Goal: Task Accomplishment & Management: Manage account settings

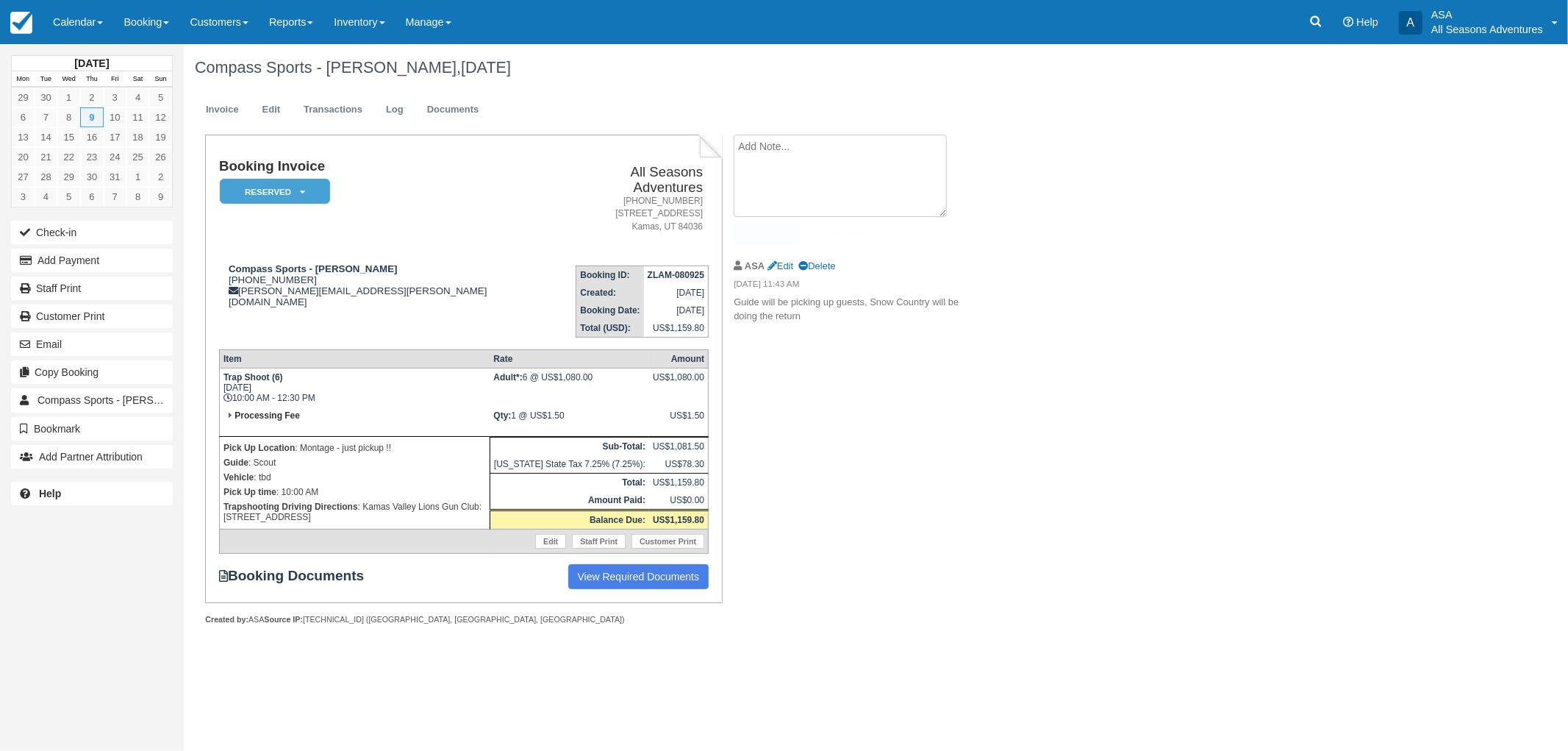
click at [803, 163] on textarea at bounding box center [840, 175] width 213 height 83
click at [1149, 221] on div "Compass Sports - Taylor Rickett, October 09 2025 Invoice Edit Transactions Log …" at bounding box center [772, 350] width 1176 height 612
click at [165, 23] on link "Booking" at bounding box center [146, 22] width 66 height 44
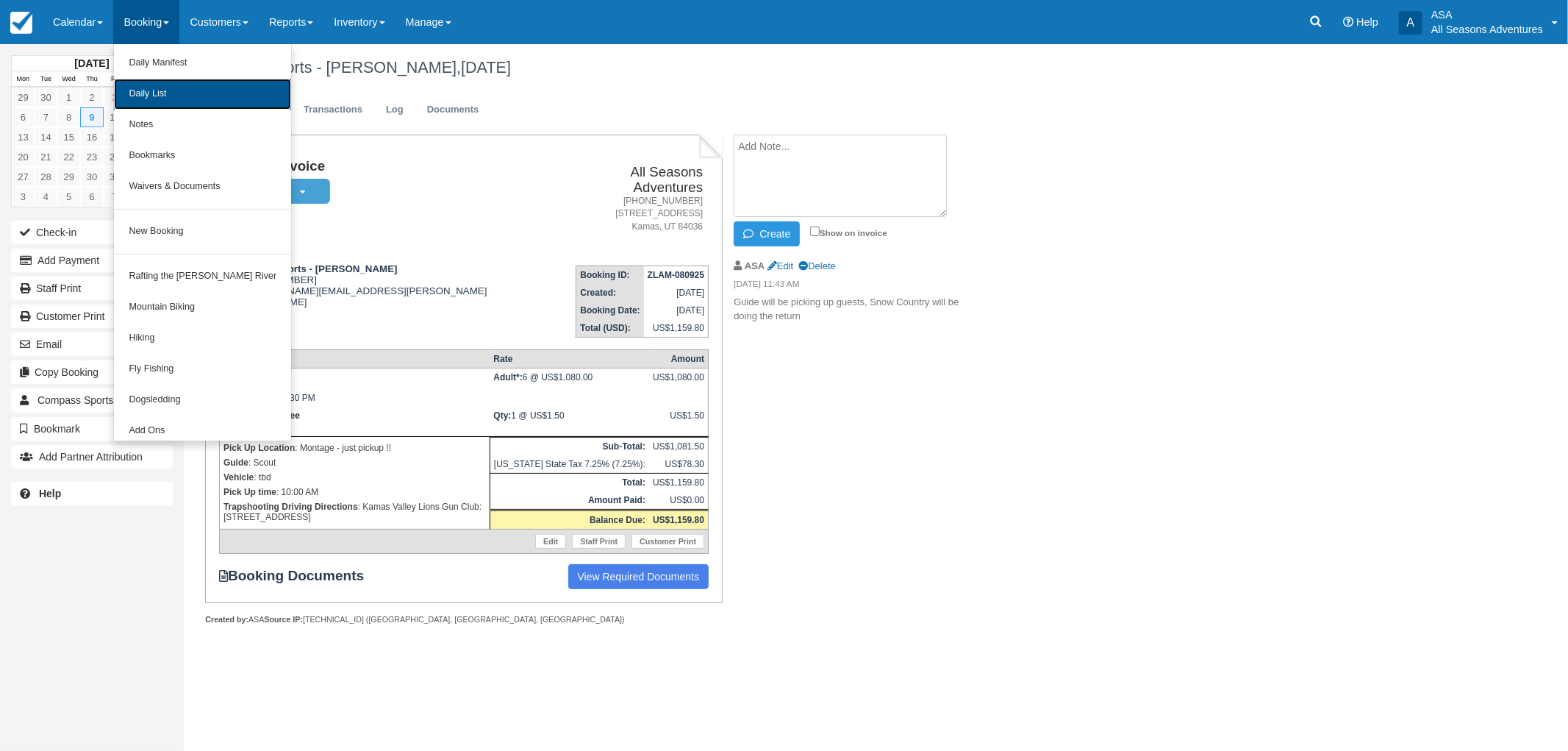
click at [179, 91] on link "Daily List" at bounding box center [202, 94] width 177 height 31
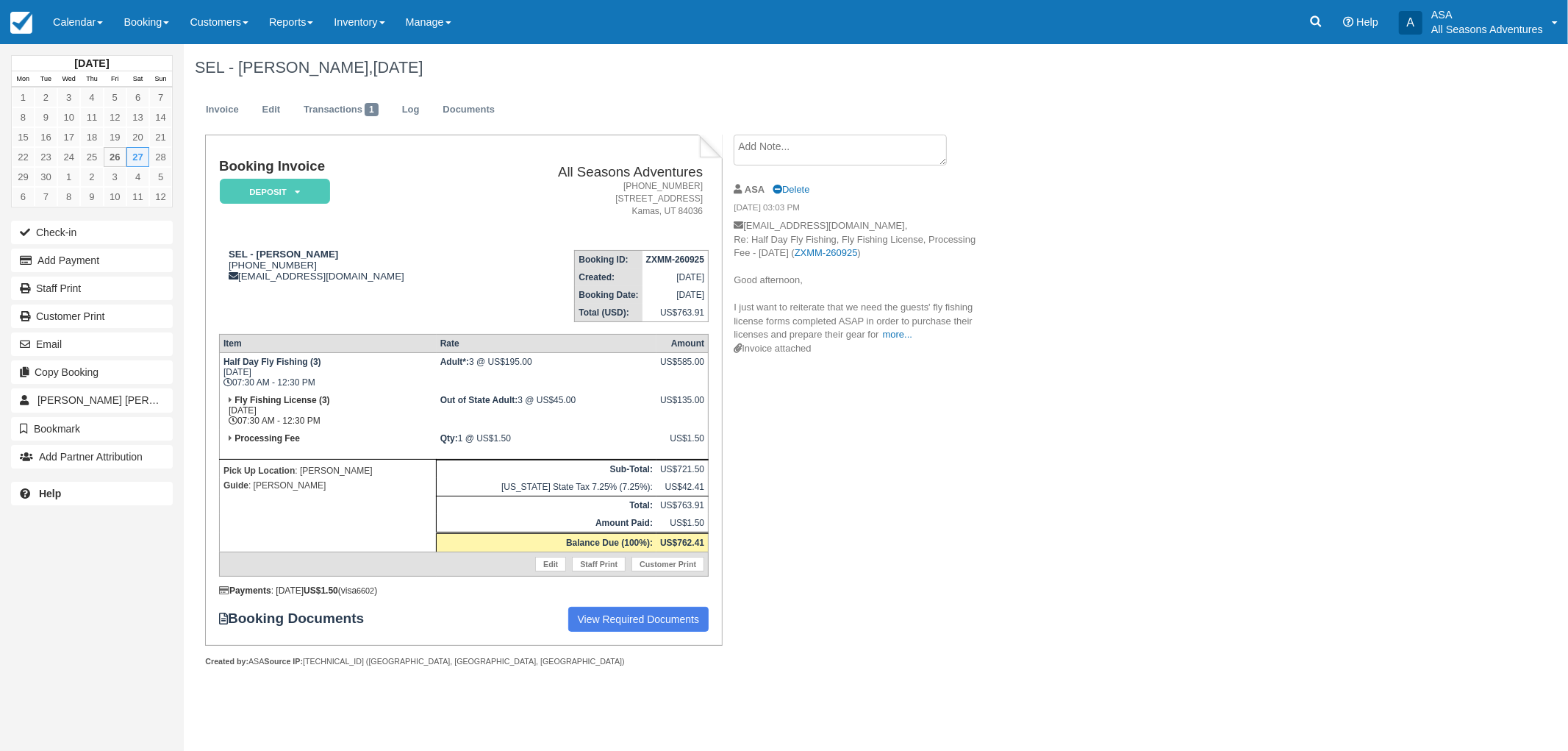
click at [880, 383] on div "Booking Invoice Deposit   Pending Reserved Paid Waiting Cancelled All Seasons A…" at bounding box center [588, 416] width 808 height 564
click at [895, 326] on p "concierge@steinlodge.com, Re: Half Day Fly Fishing, Fly Fishing License, Proces…" at bounding box center [857, 281] width 248 height 123
click at [899, 334] on link "more..." at bounding box center [897, 334] width 29 height 11
drag, startPoint x: 310, startPoint y: 261, endPoint x: 237, endPoint y: 267, distance: 73.2
click at [237, 267] on div "SEL - Kim Lasecki 1 (920) 664-5089 concierge@steinlodge.com" at bounding box center [352, 265] width 266 height 33
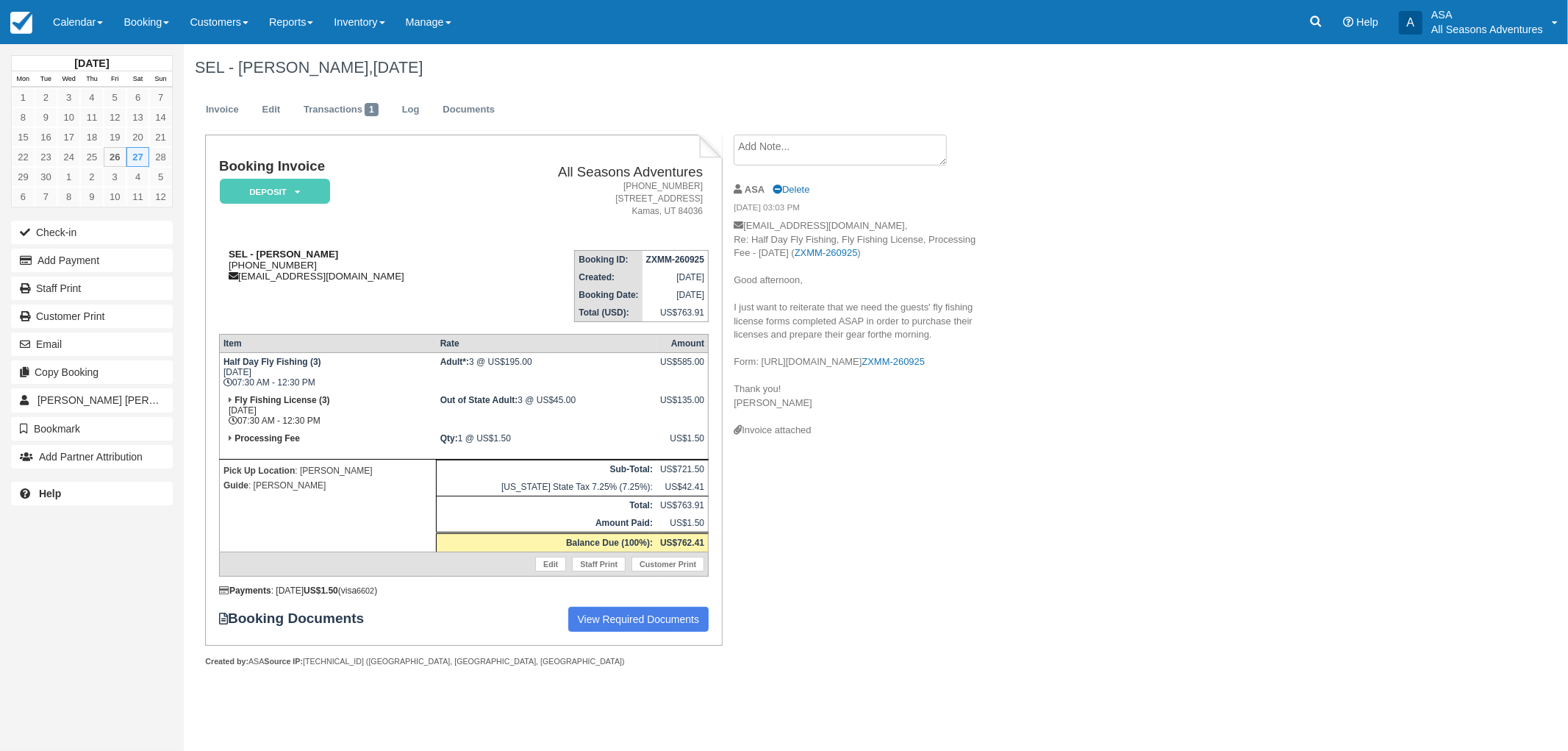
copy div "(920) 664-5089"
click at [466, 100] on link "Documents" at bounding box center [469, 110] width 75 height 28
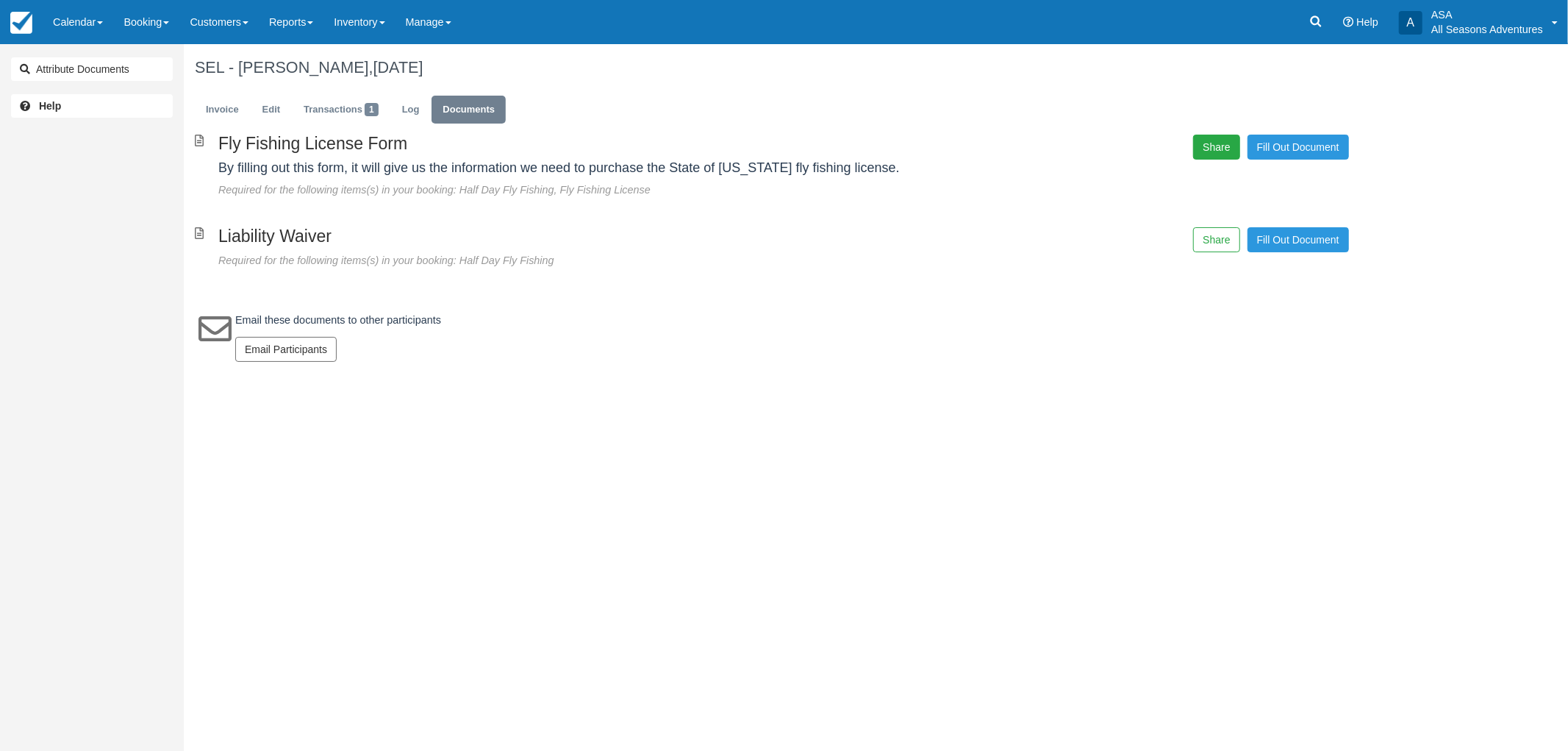
click at [1214, 147] on button "Share" at bounding box center [1216, 147] width 46 height 25
click at [1298, 104] on span "Copy" at bounding box center [1285, 107] width 43 height 25
click at [209, 100] on link "Invoice" at bounding box center [222, 110] width 55 height 28
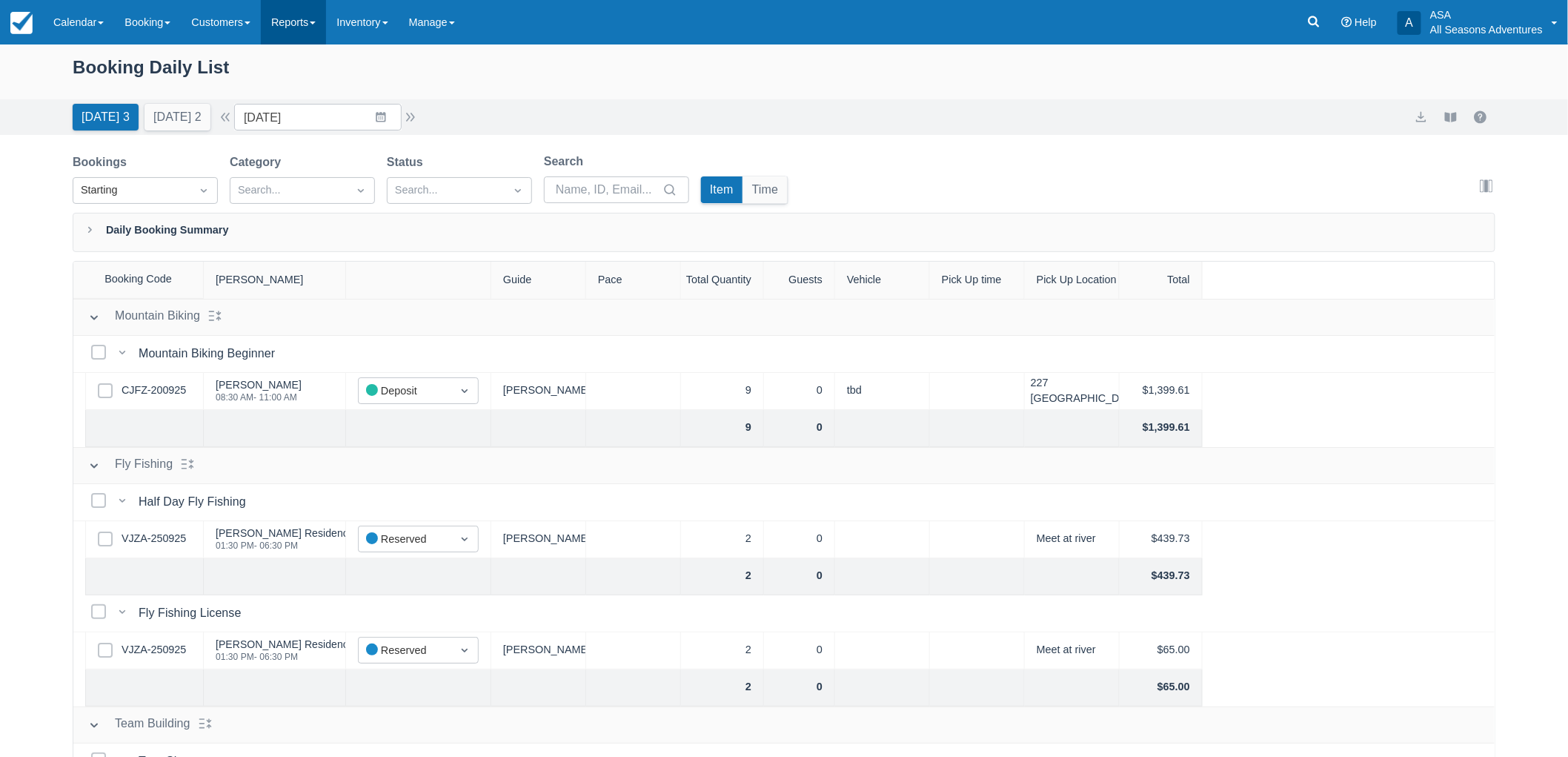
click at [317, 20] on link "Reports" at bounding box center [293, 22] width 65 height 45
click at [532, 70] on div "Booking Daily List" at bounding box center [784, 75] width 1423 height 43
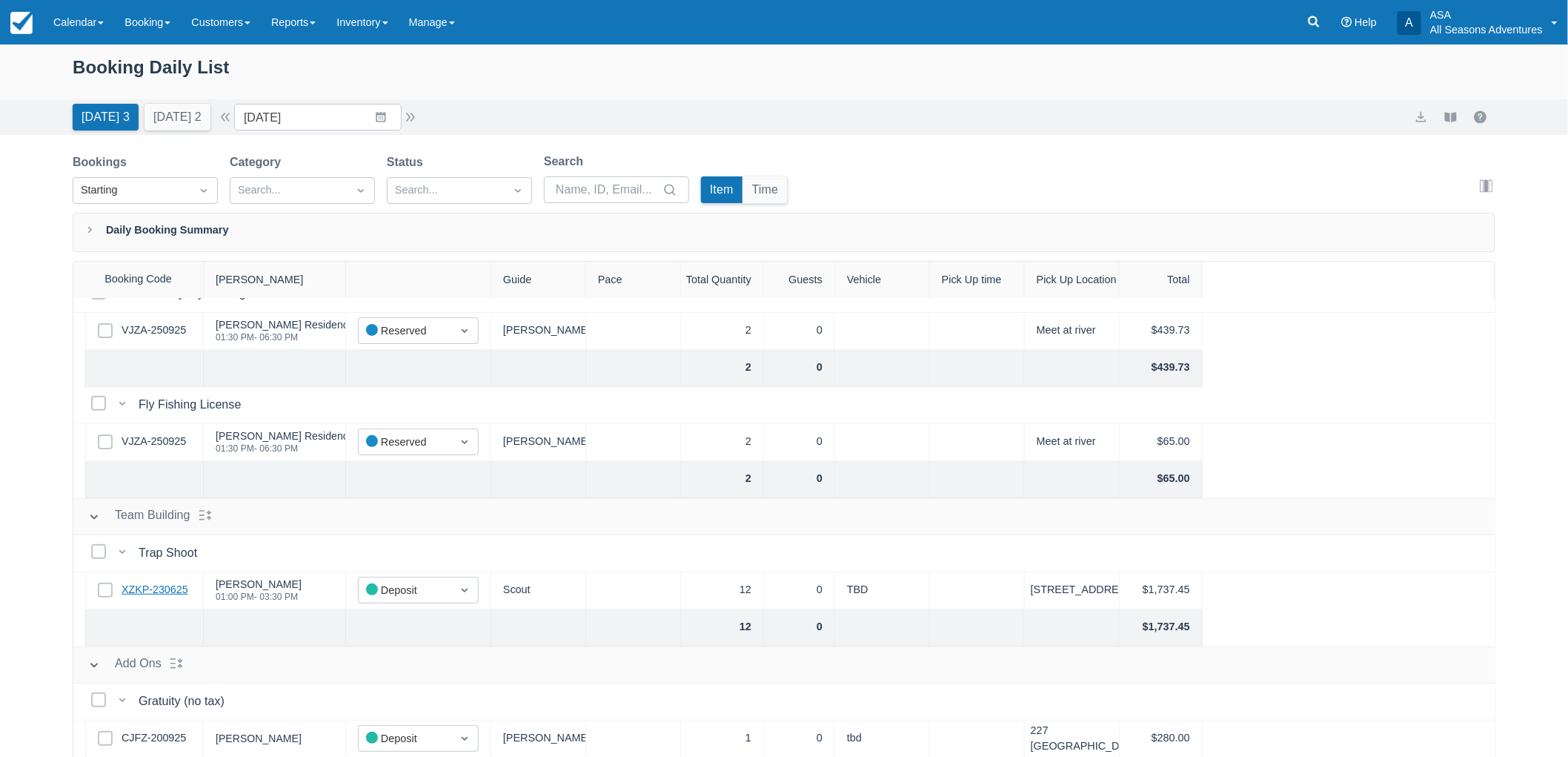
scroll to position [209, 0]
click at [145, 587] on link "XZKP-230625" at bounding box center [155, 589] width 66 height 16
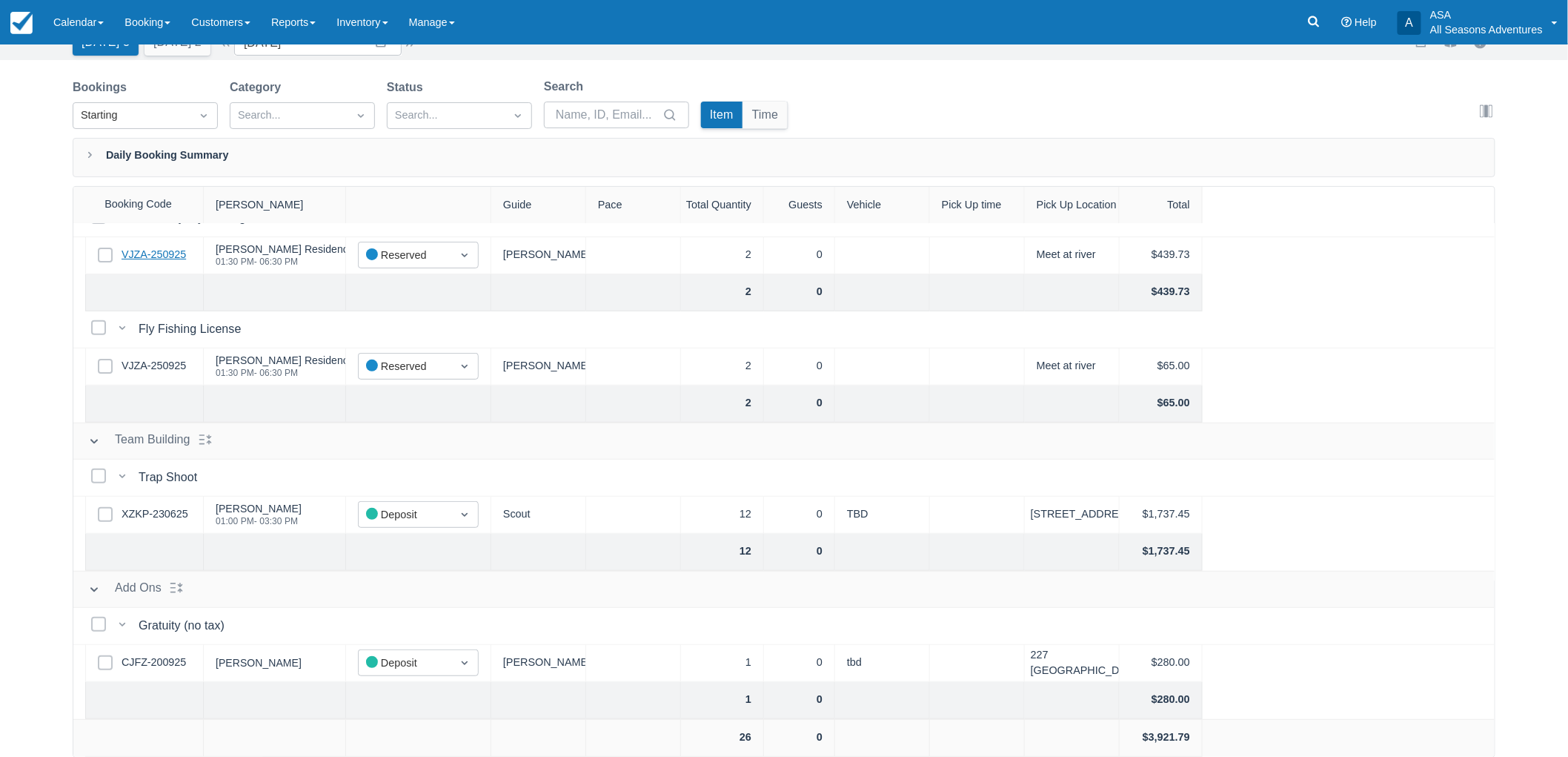
click at [173, 260] on link "VJZA-250925" at bounding box center [154, 255] width 64 height 16
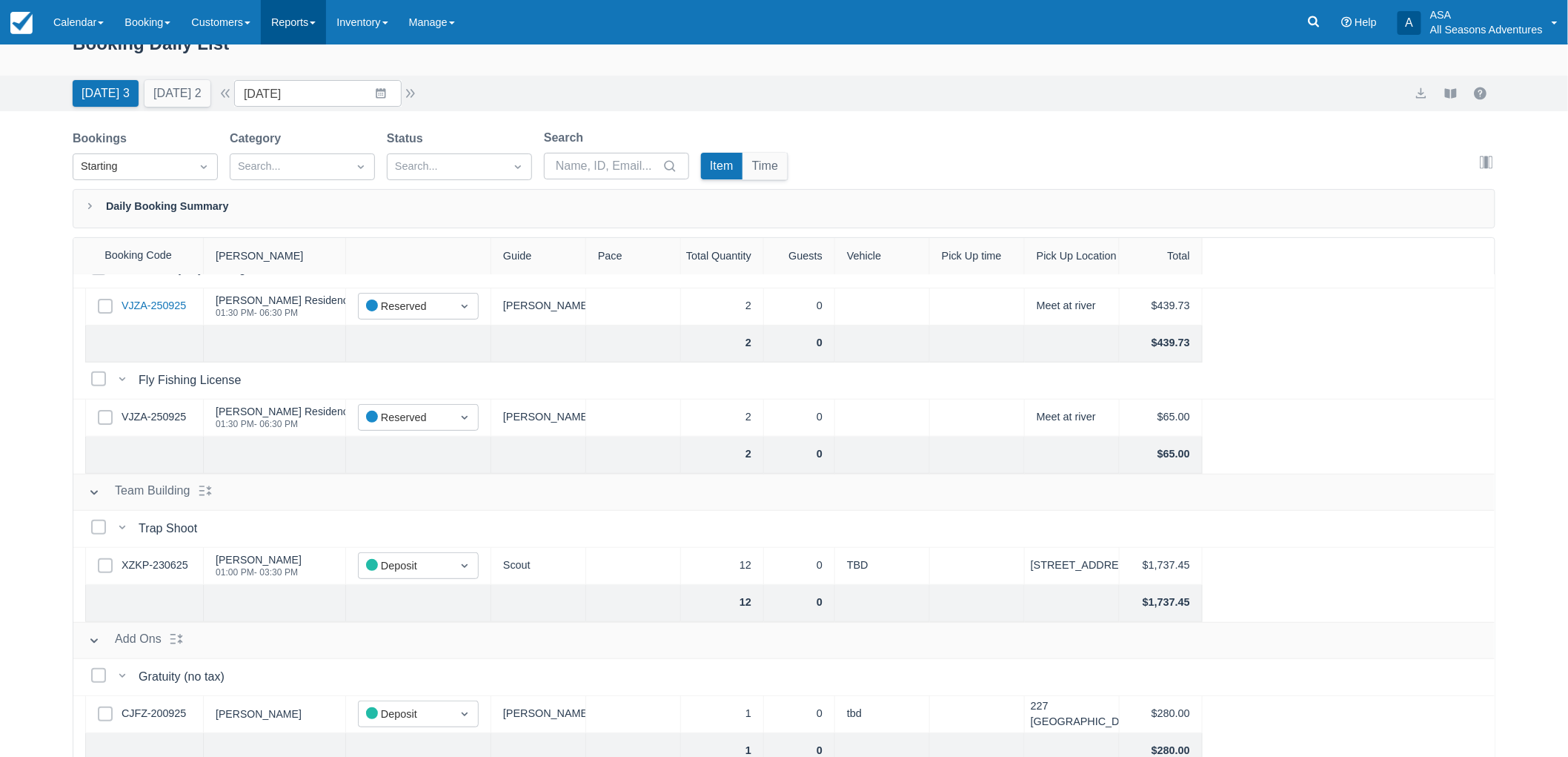
scroll to position [0, 0]
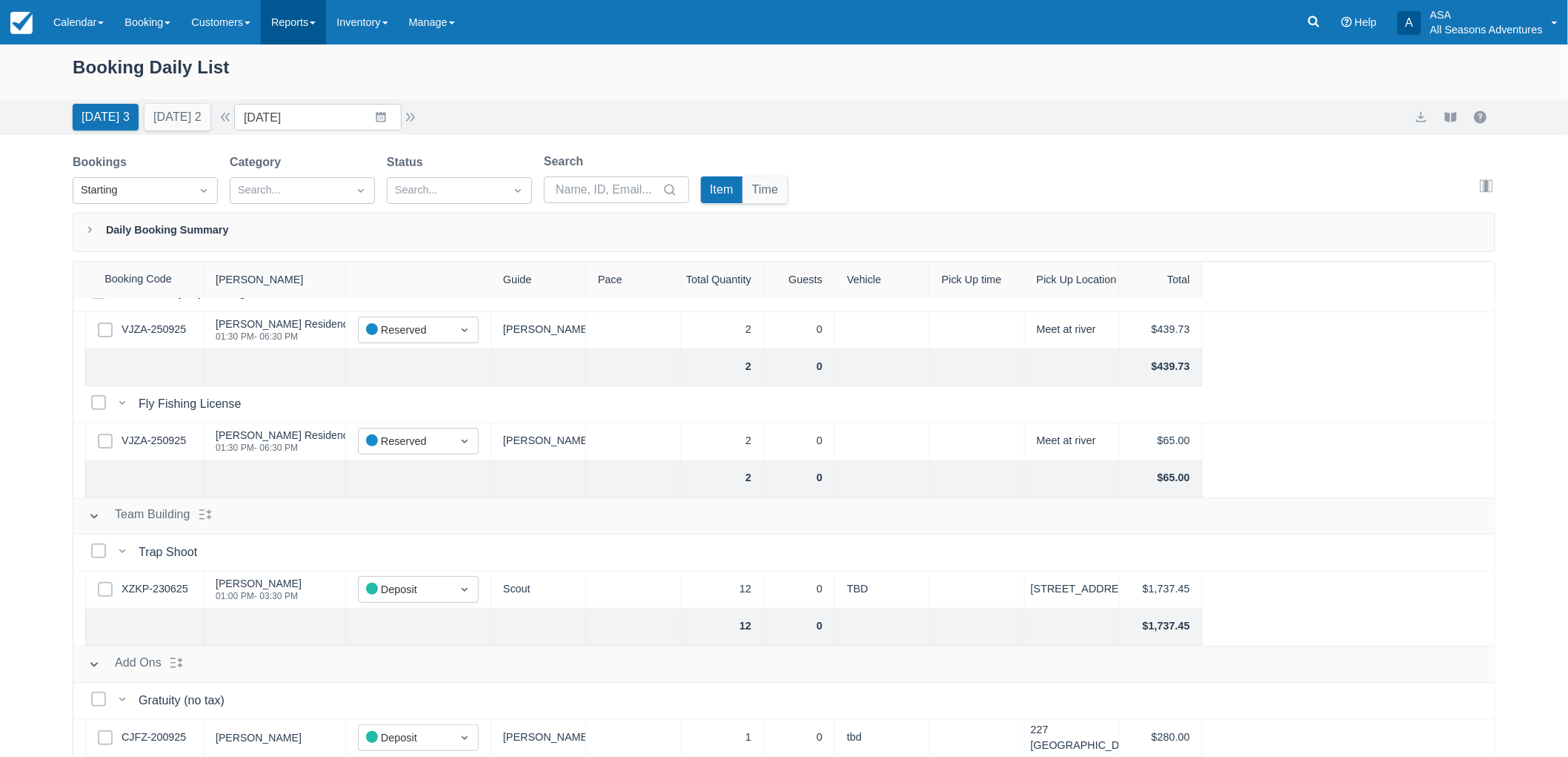
click at [324, 23] on link "Reports" at bounding box center [293, 22] width 65 height 45
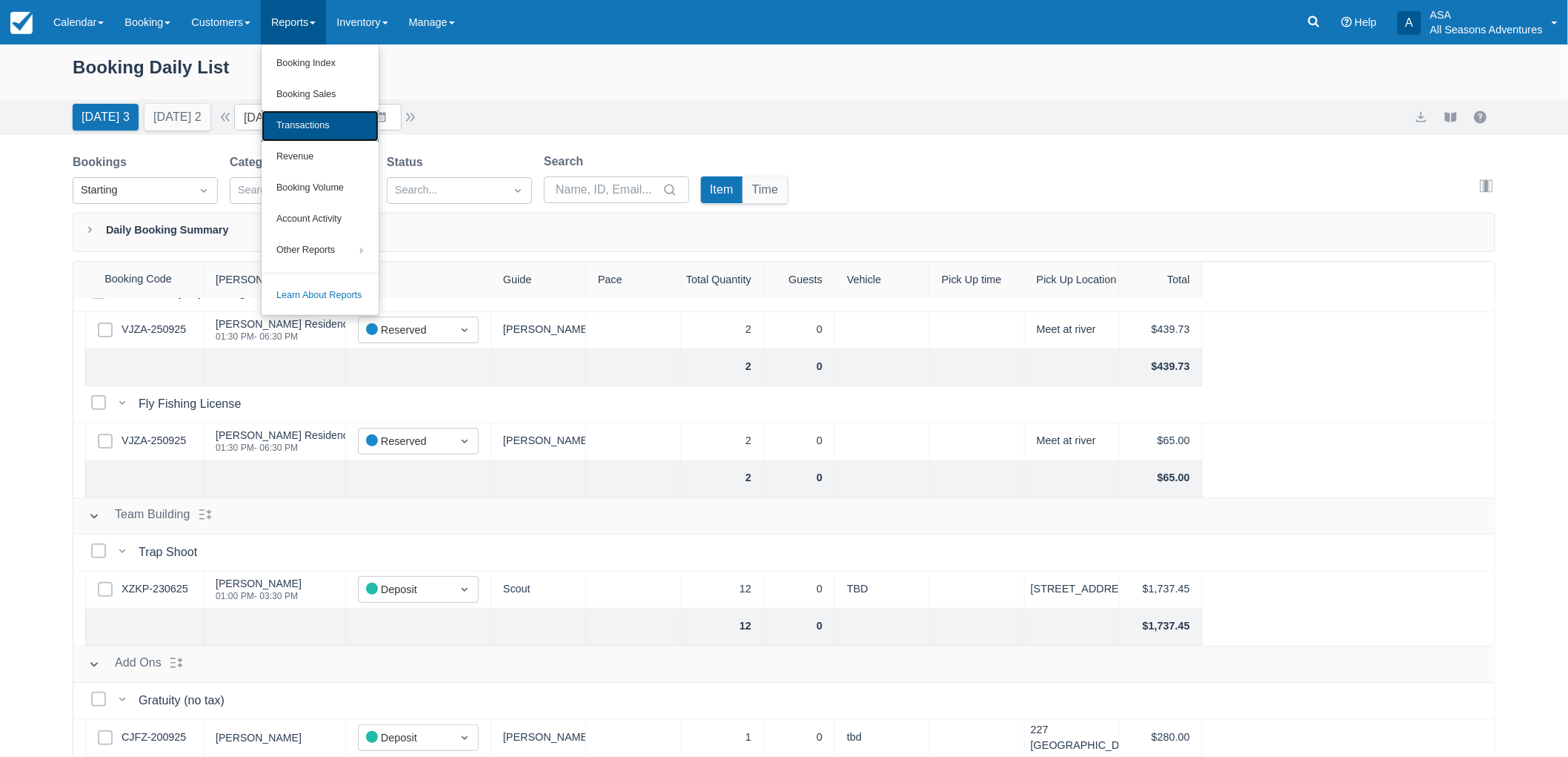
click at [335, 126] on link "Transactions" at bounding box center [320, 125] width 117 height 31
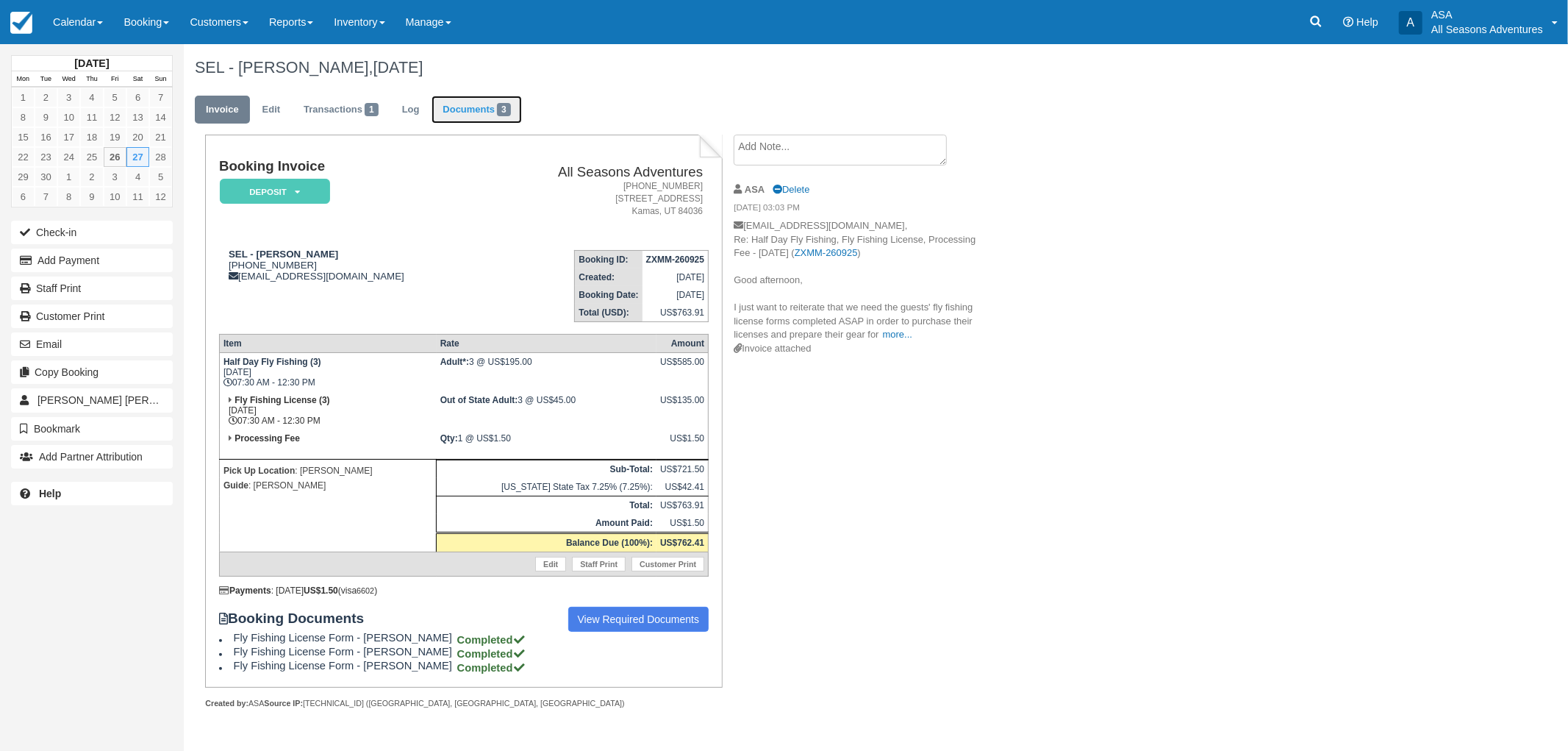
click at [466, 122] on link "Documents 3" at bounding box center [476, 110] width 90 height 28
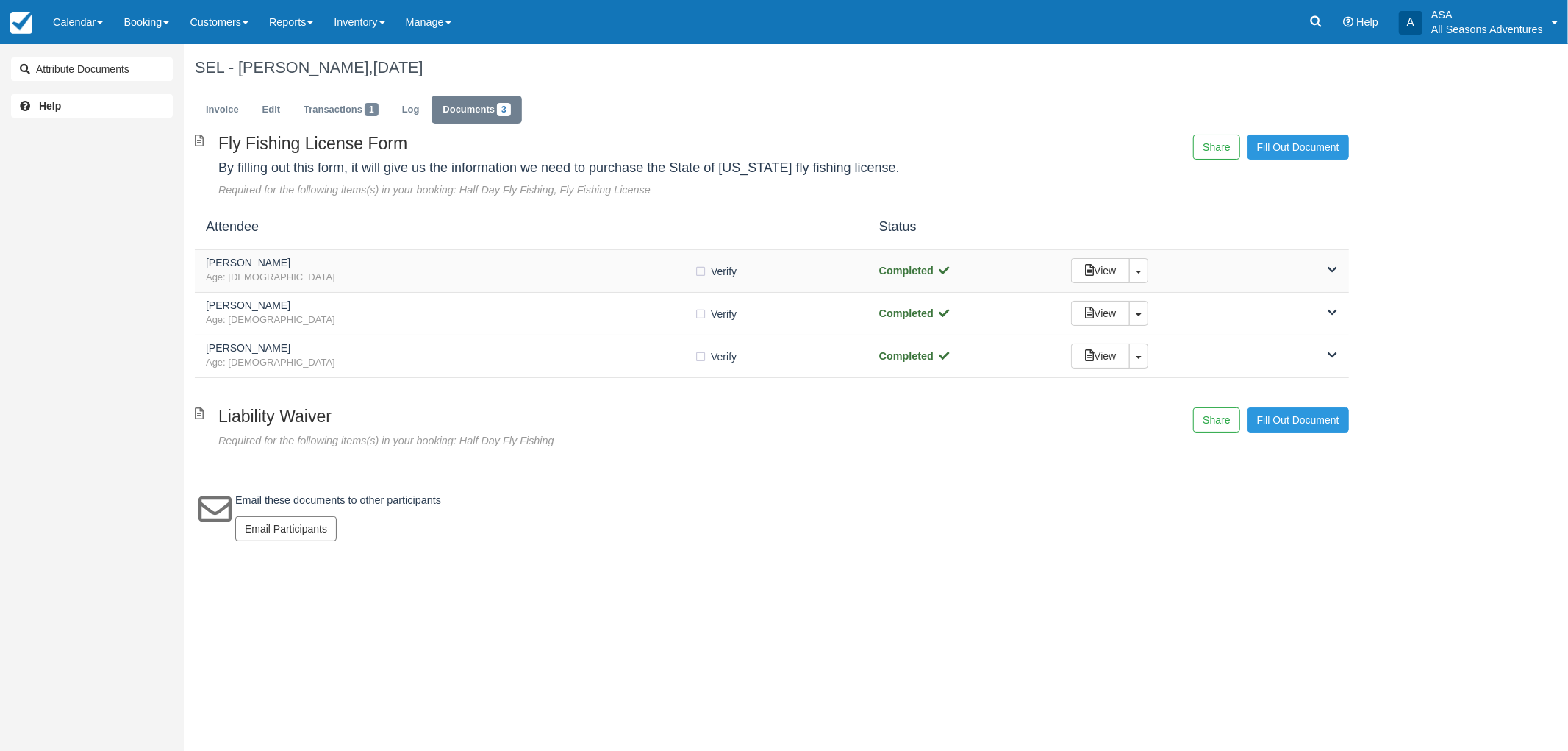
click at [450, 266] on h5 "[PERSON_NAME]" at bounding box center [450, 263] width 488 height 11
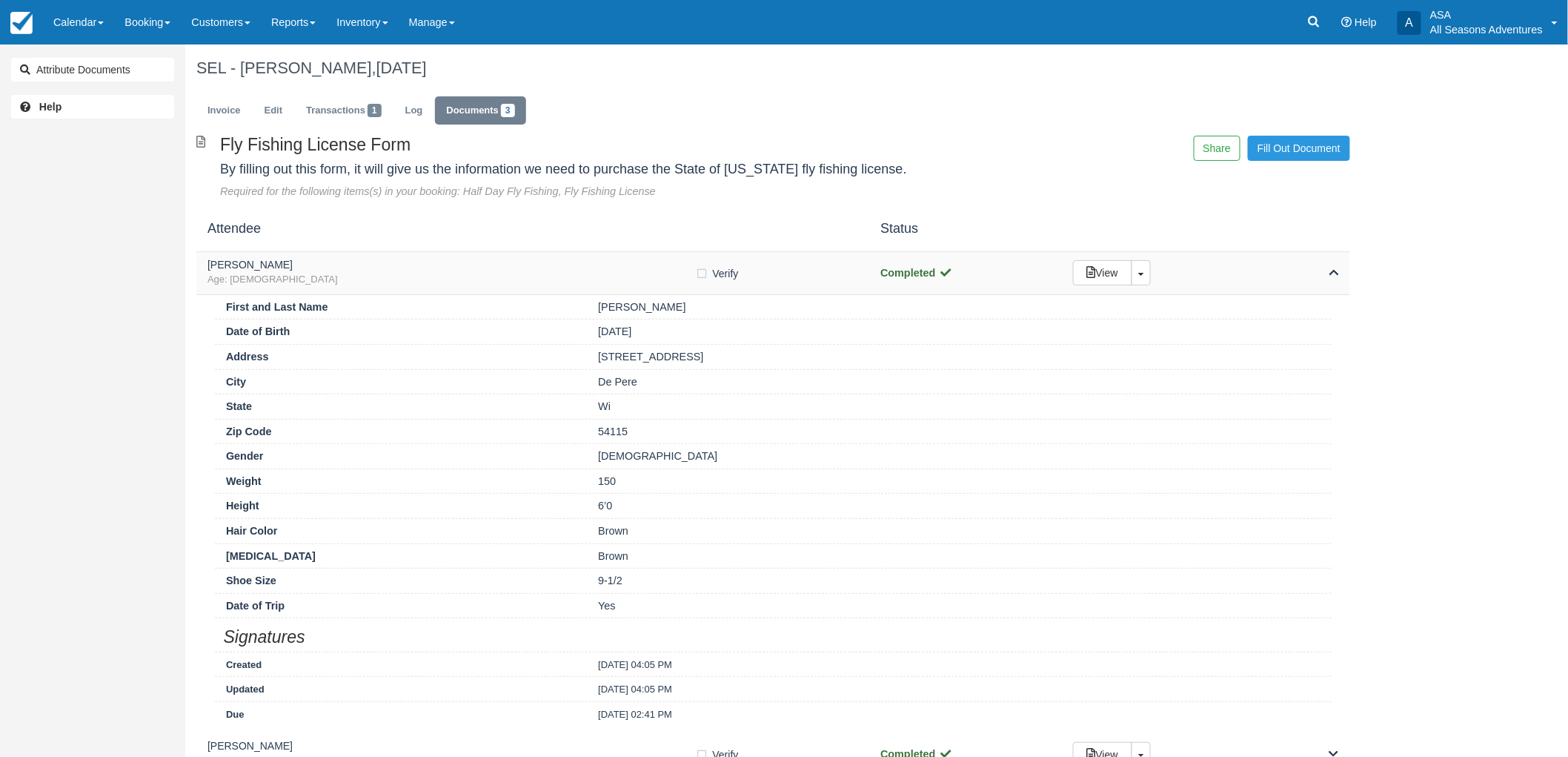
scroll to position [82, 0]
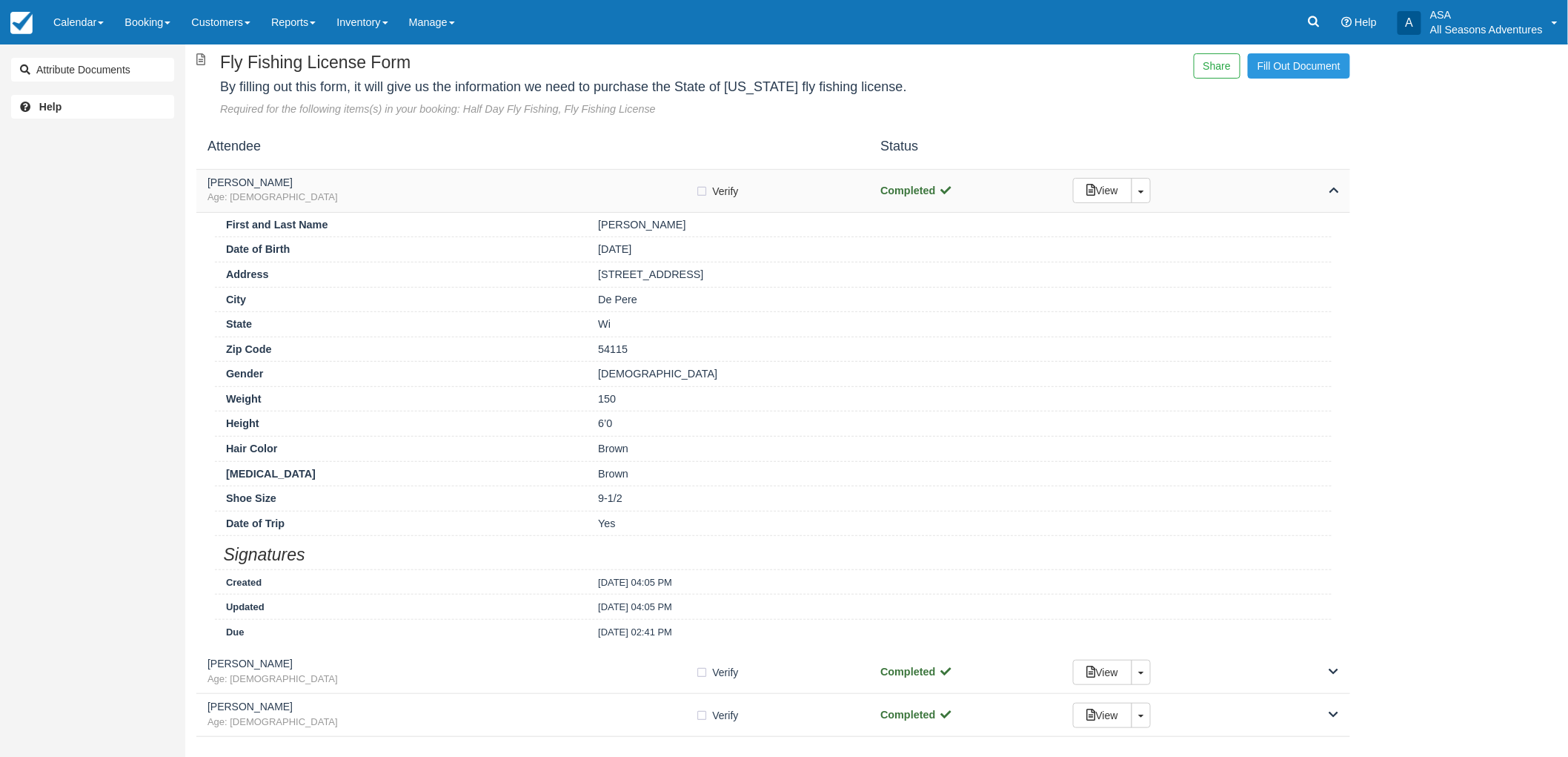
click at [699, 191] on label "Verify Verified" at bounding box center [722, 191] width 53 height 22
checkbox input "true"
click at [645, 186] on h5 "[PERSON_NAME]" at bounding box center [451, 183] width 488 height 11
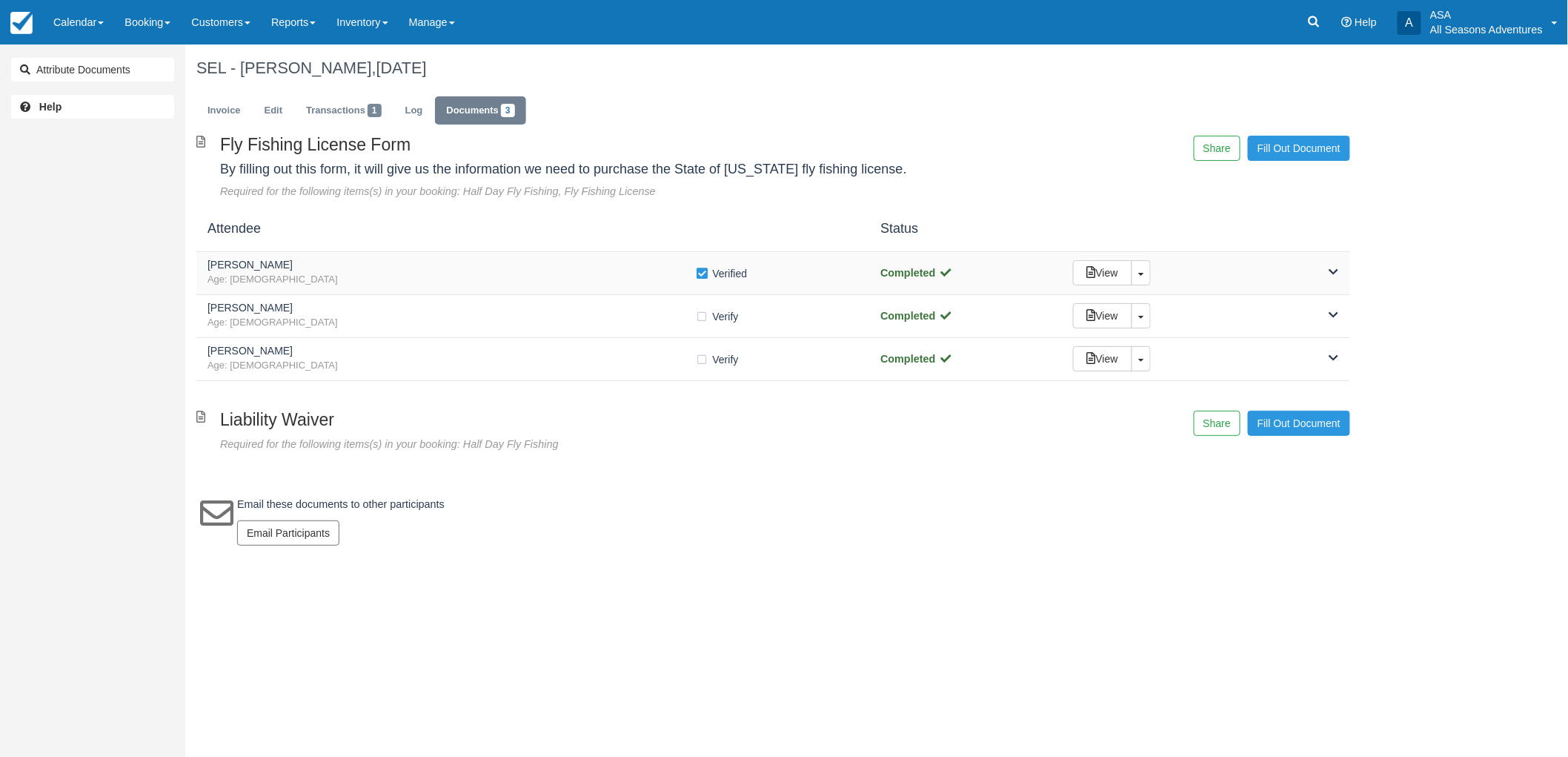
scroll to position [0, 0]
click at [621, 327] on span "Age: [DEMOGRAPHIC_DATA]" at bounding box center [453, 323] width 492 height 14
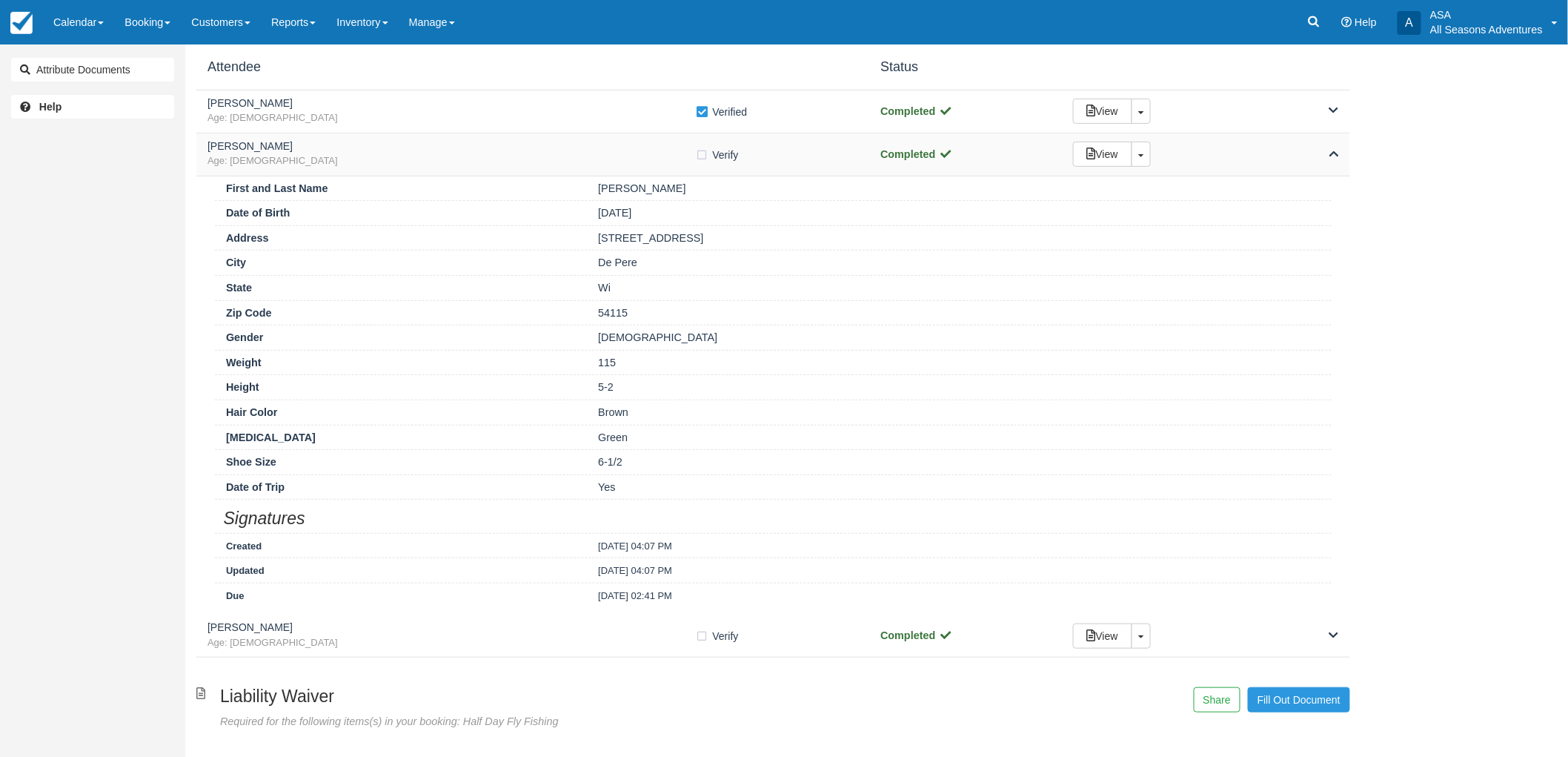
scroll to position [165, 0]
click at [590, 182] on div "[PERSON_NAME]" at bounding box center [959, 185] width 745 height 15
click at [590, 161] on span "Age: [DEMOGRAPHIC_DATA]" at bounding box center [451, 159] width 488 height 14
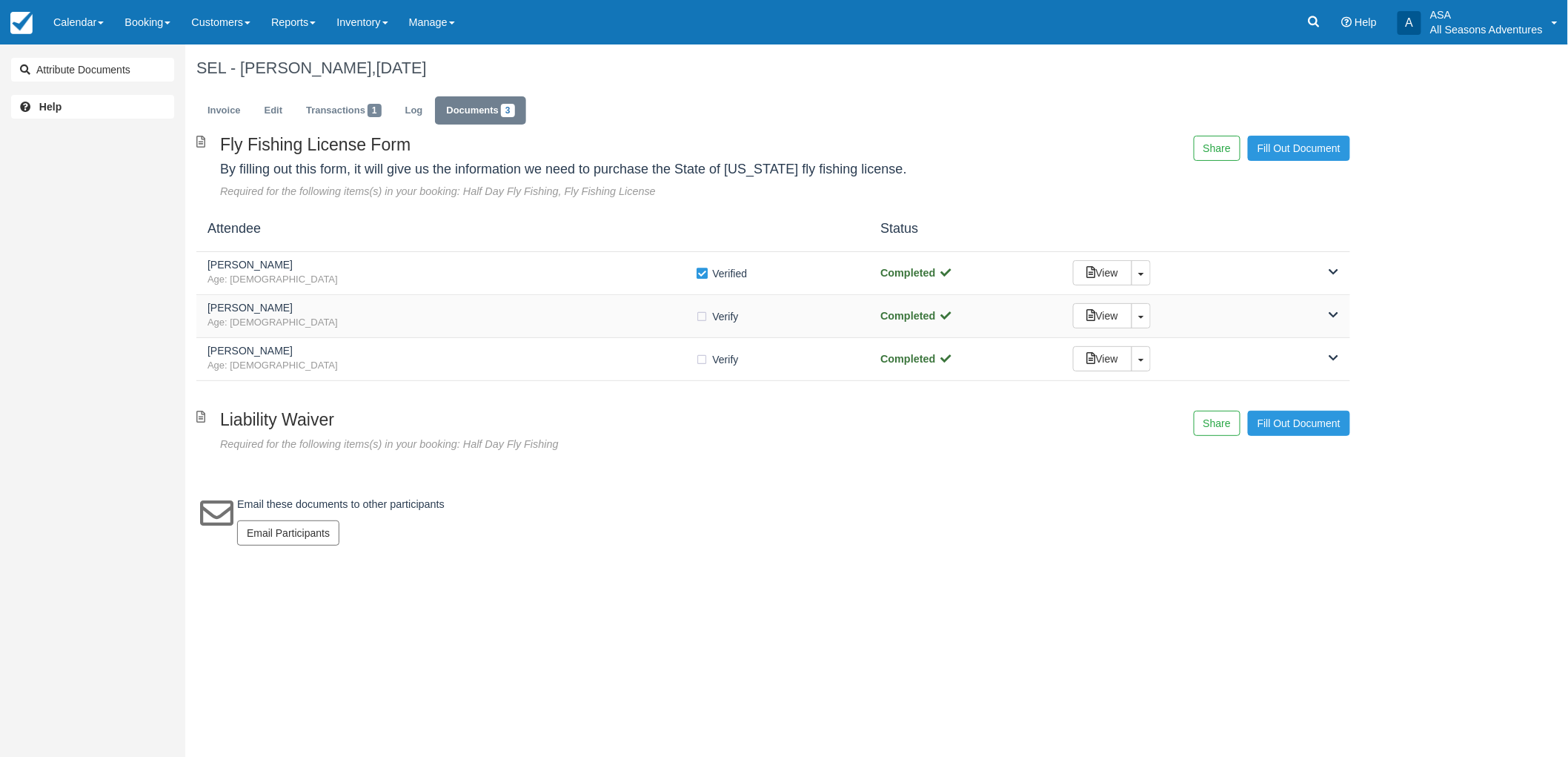
scroll to position [0, 0]
click at [707, 312] on label "Verify Verified" at bounding box center [725, 316] width 53 height 22
checkbox input "true"
click at [672, 360] on span "Age: 26" at bounding box center [453, 366] width 492 height 14
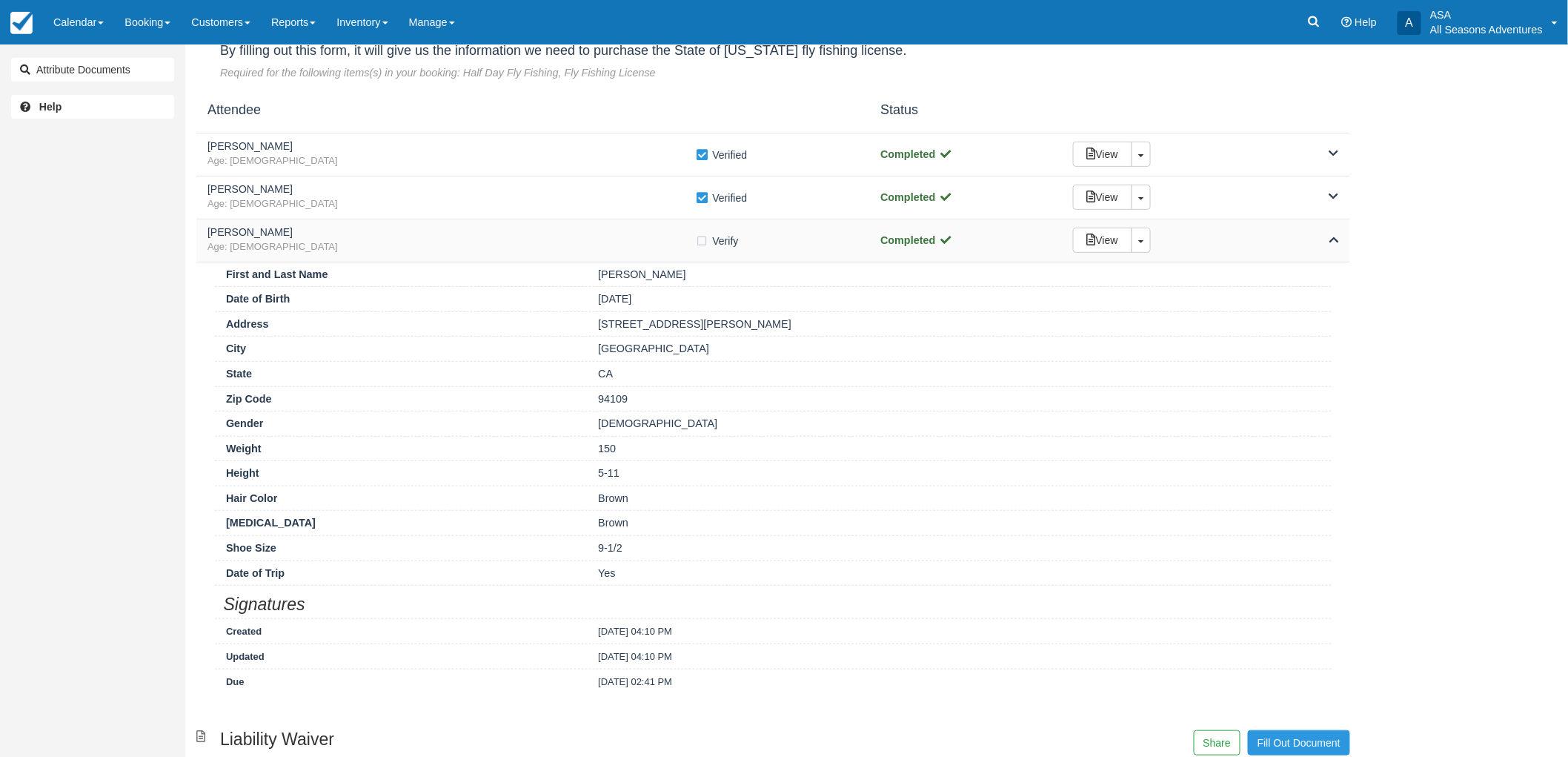
scroll to position [165, 0]
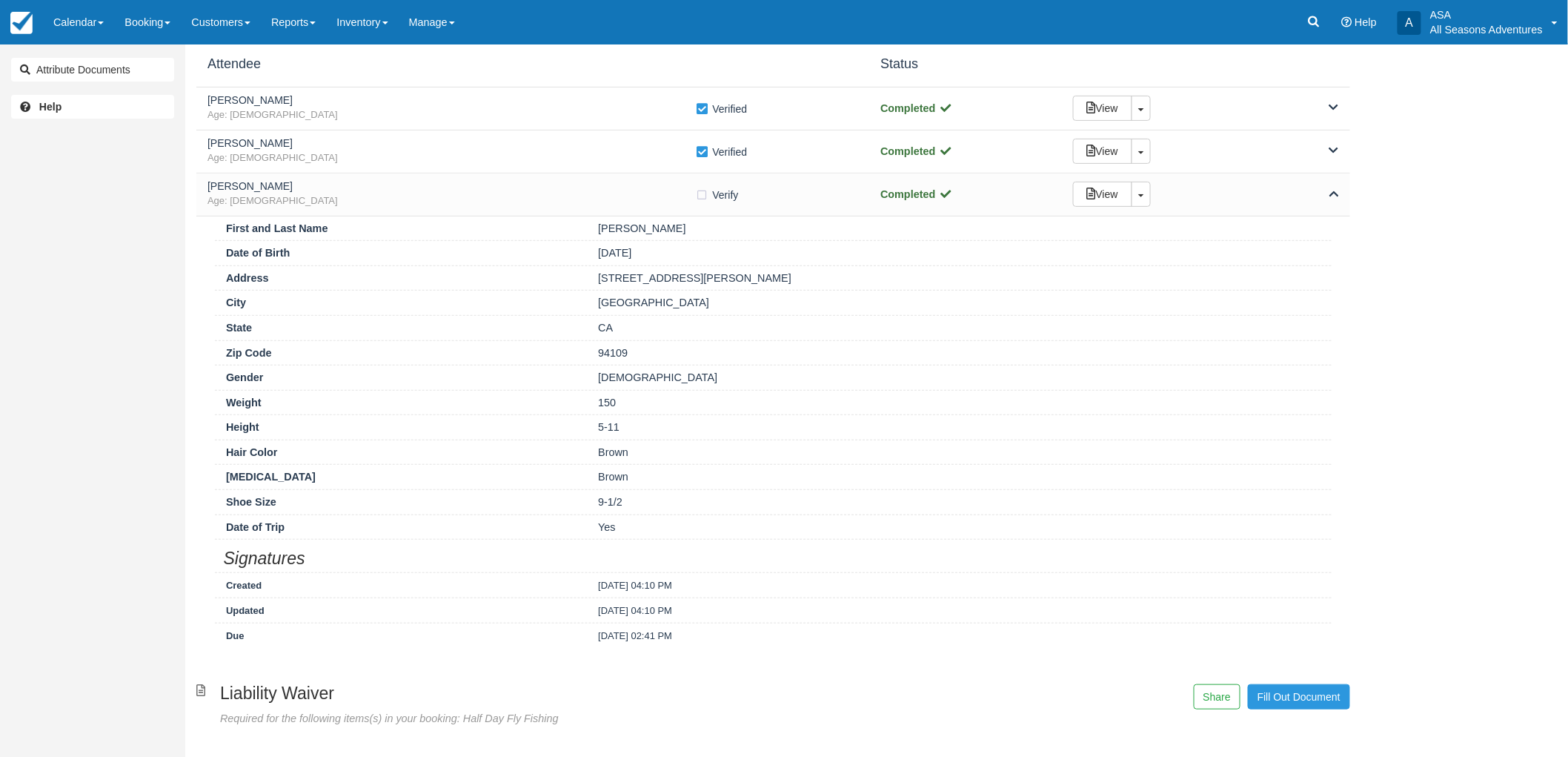
click at [30, 326] on div "Attribute Documents Help" at bounding box center [92, 378] width 185 height 757
click at [508, 142] on h5 "Cynthia Lasecki" at bounding box center [451, 143] width 488 height 11
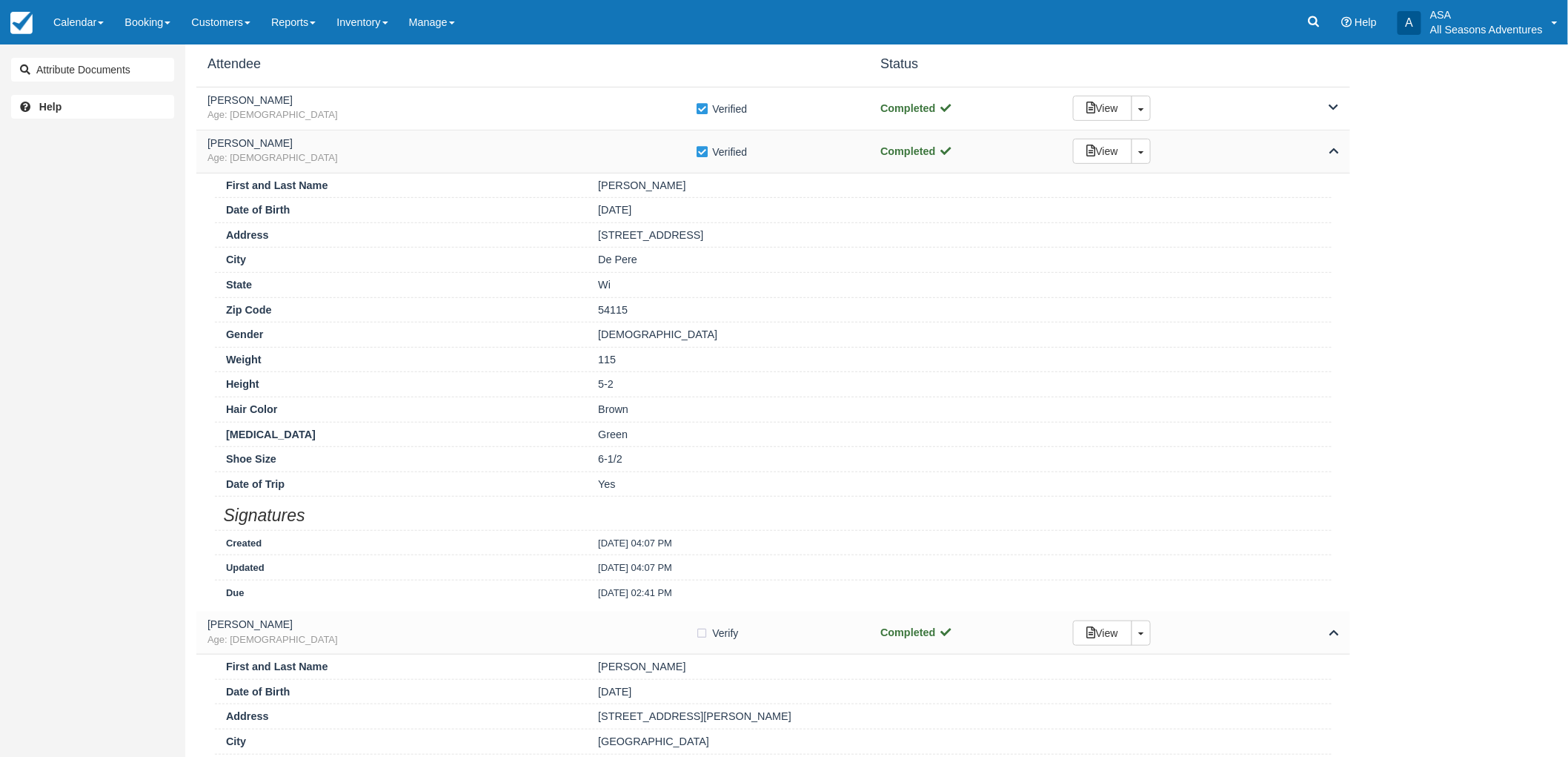
click at [518, 131] on div "Cynthia Lasecki Age: 58 Verify Verified Completed View Toggle Dropdown Detach" at bounding box center [773, 152] width 1153 height 43
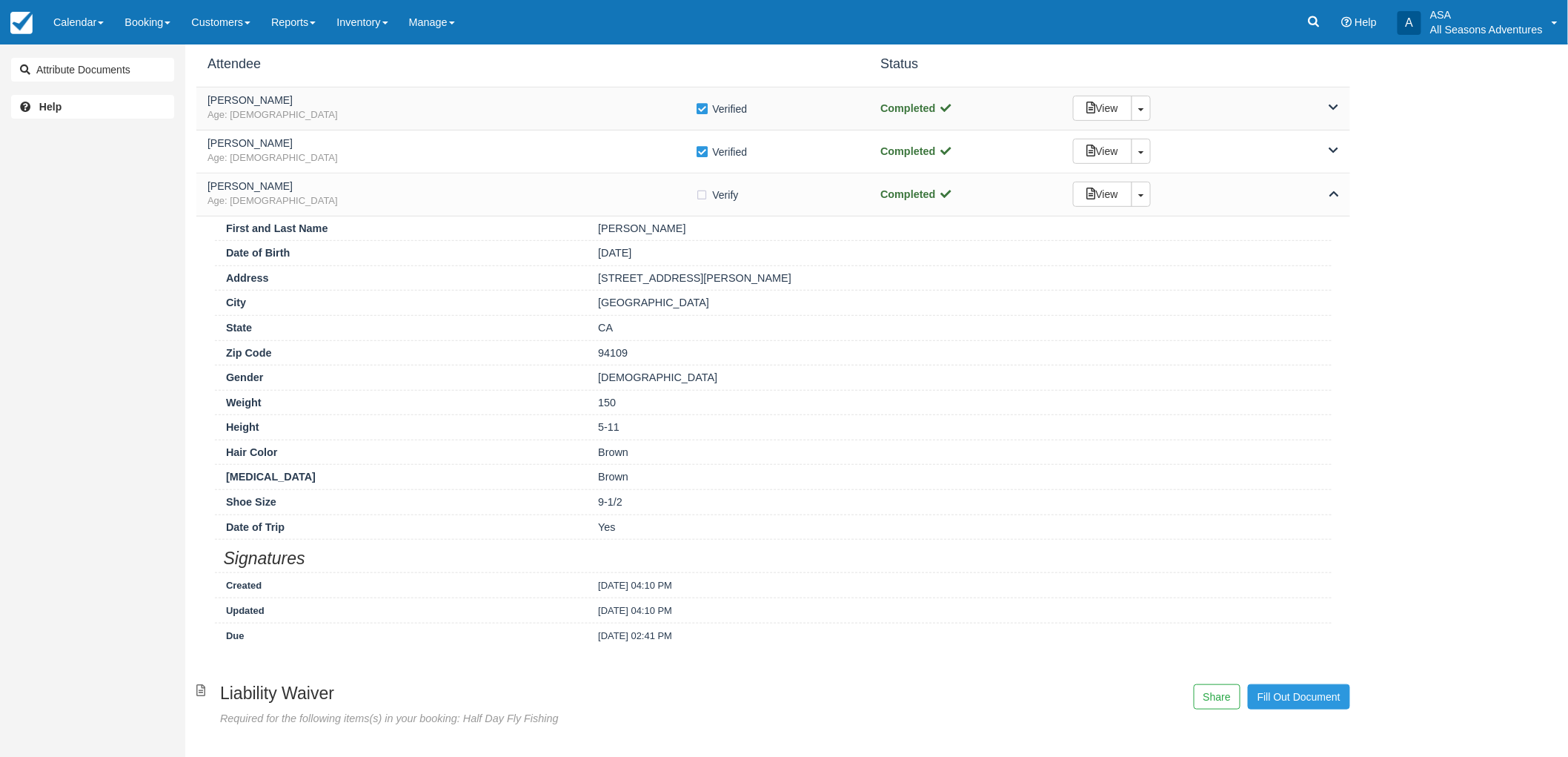
click at [518, 106] on h5 "Kim Lasecki" at bounding box center [451, 100] width 488 height 11
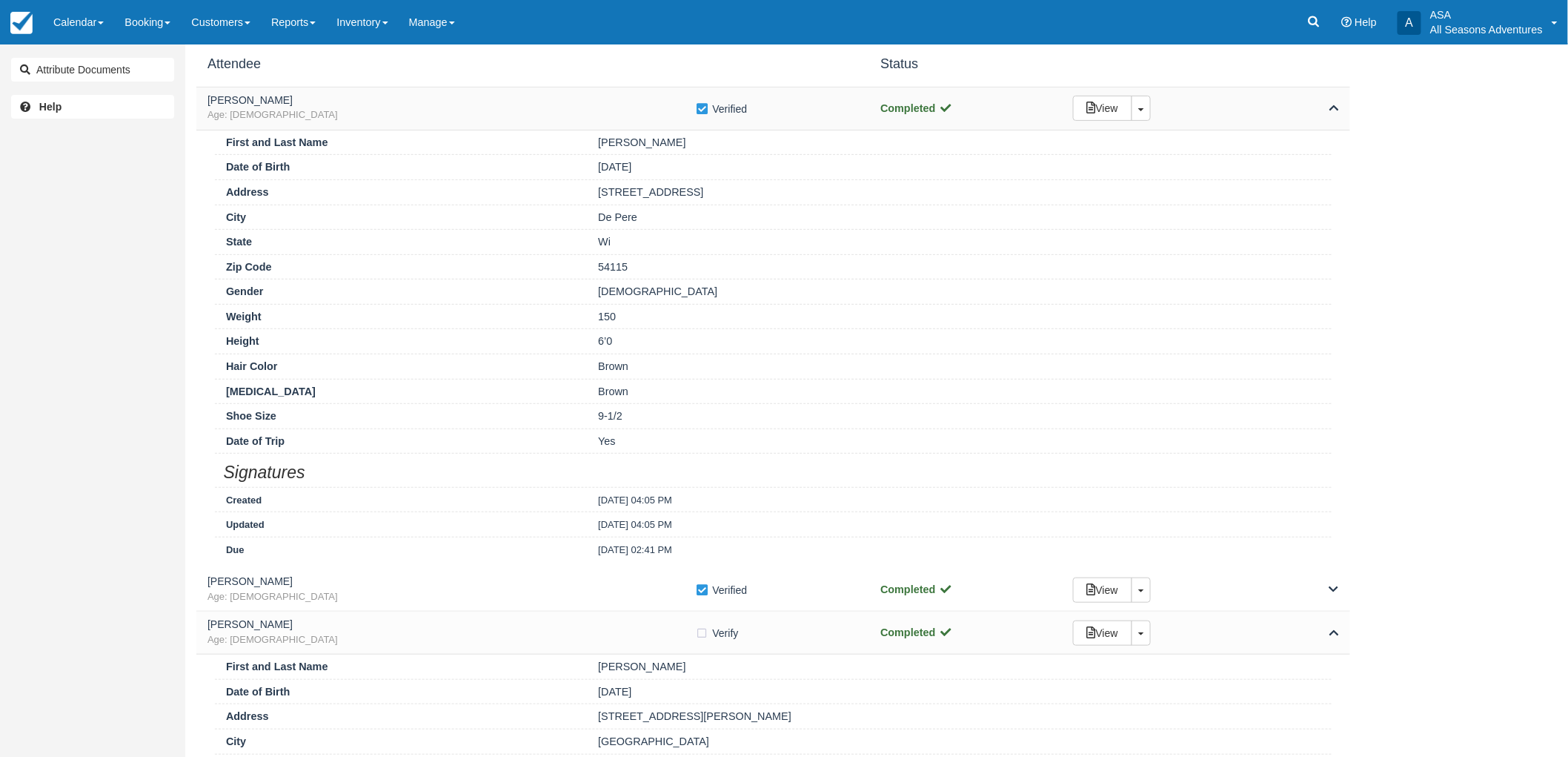
click at [518, 106] on h5 "Kim Lasecki" at bounding box center [451, 100] width 488 height 11
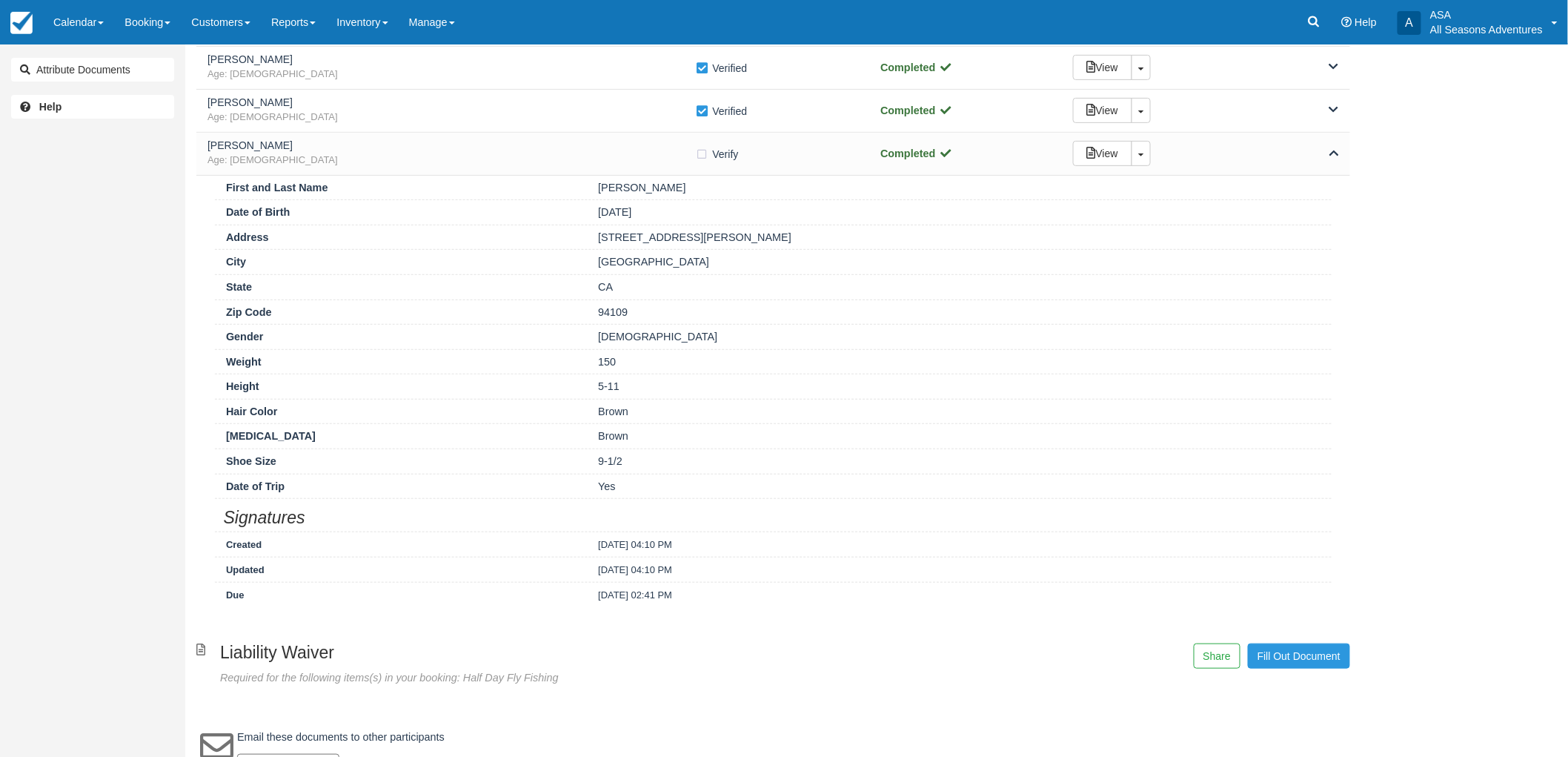
scroll to position [243, 0]
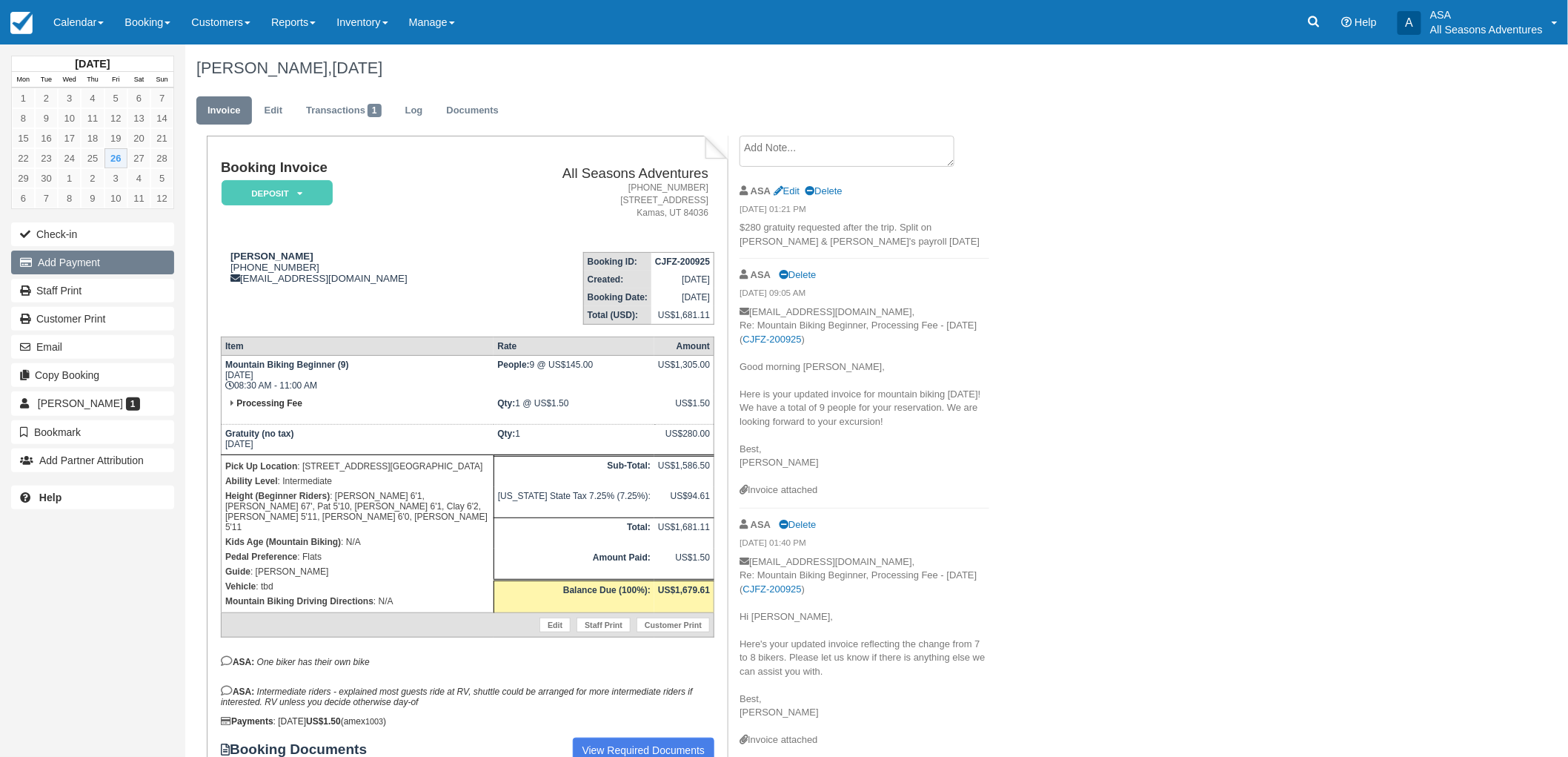
click at [78, 253] on button "Add Payment" at bounding box center [92, 262] width 163 height 23
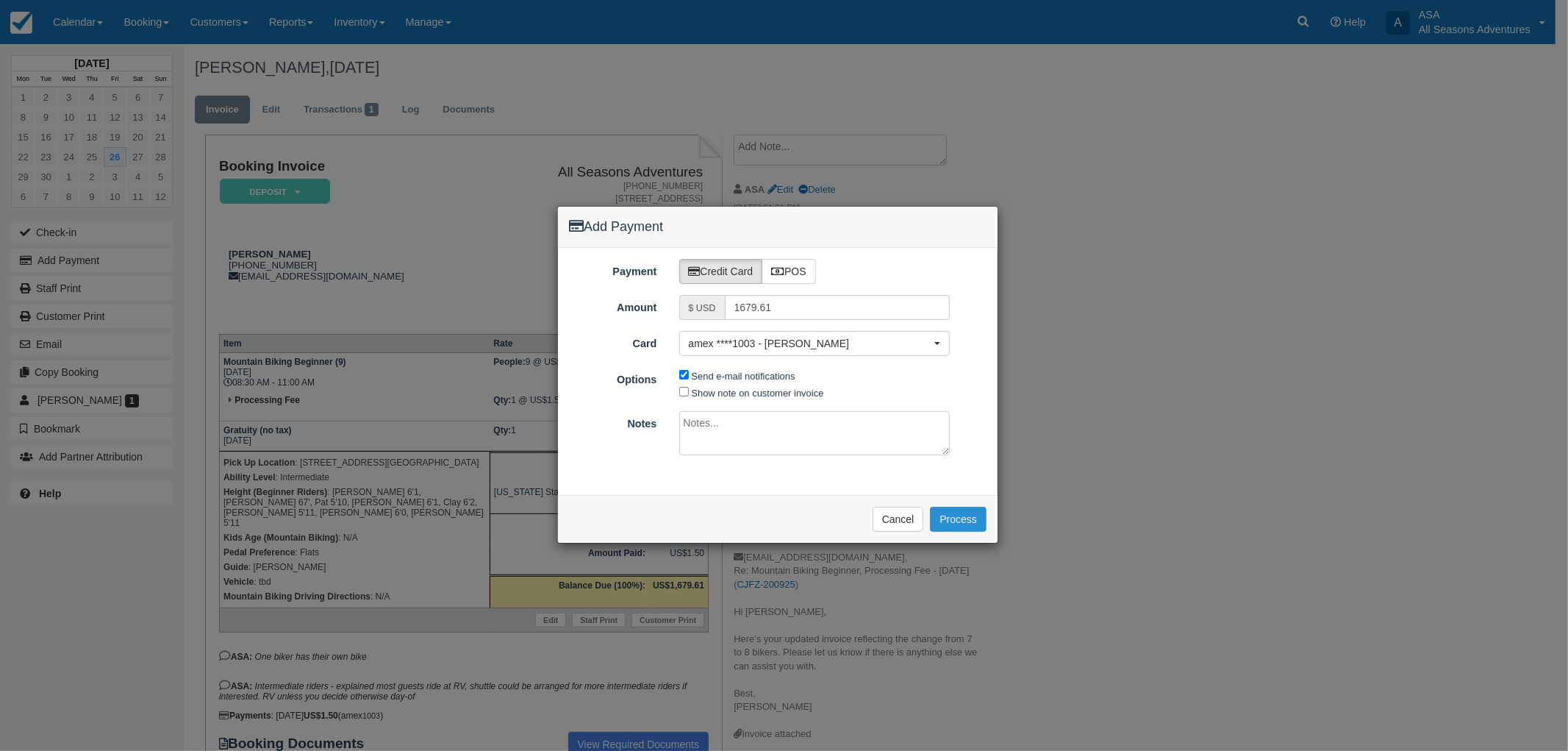
click at [961, 516] on button "Process" at bounding box center [959, 519] width 57 height 25
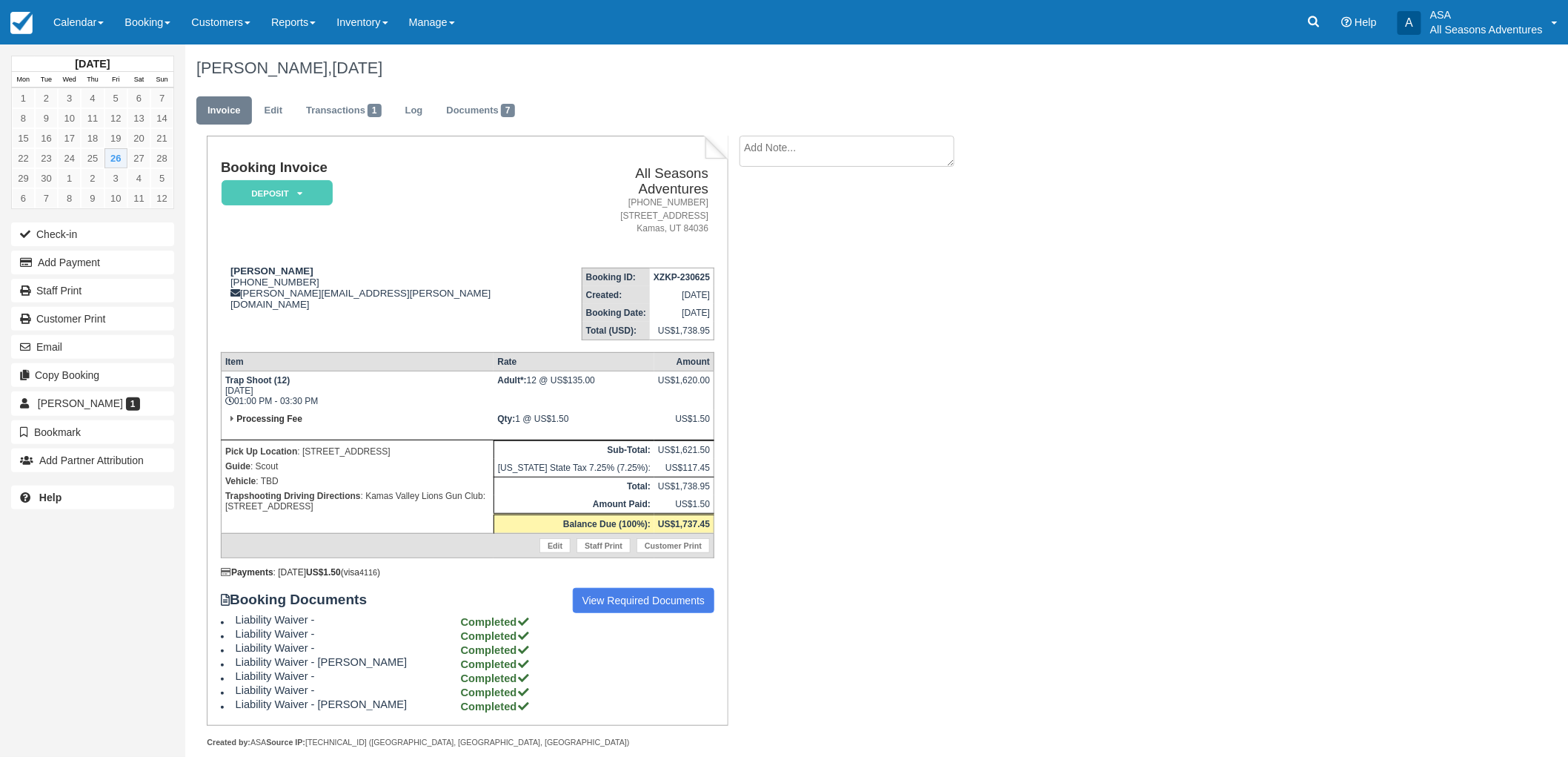
click at [826, 135] on ul "Invoice Edit Transactions 1 Log Documents 7" at bounding box center [773, 115] width 1153 height 45
click at [831, 151] on textarea at bounding box center [847, 176] width 215 height 83
type textarea "29 rounds 29 shells 12 guns $1135 total"
click at [793, 235] on button "Create" at bounding box center [773, 236] width 66 height 25
click at [138, 252] on button "Add Payment" at bounding box center [92, 262] width 163 height 23
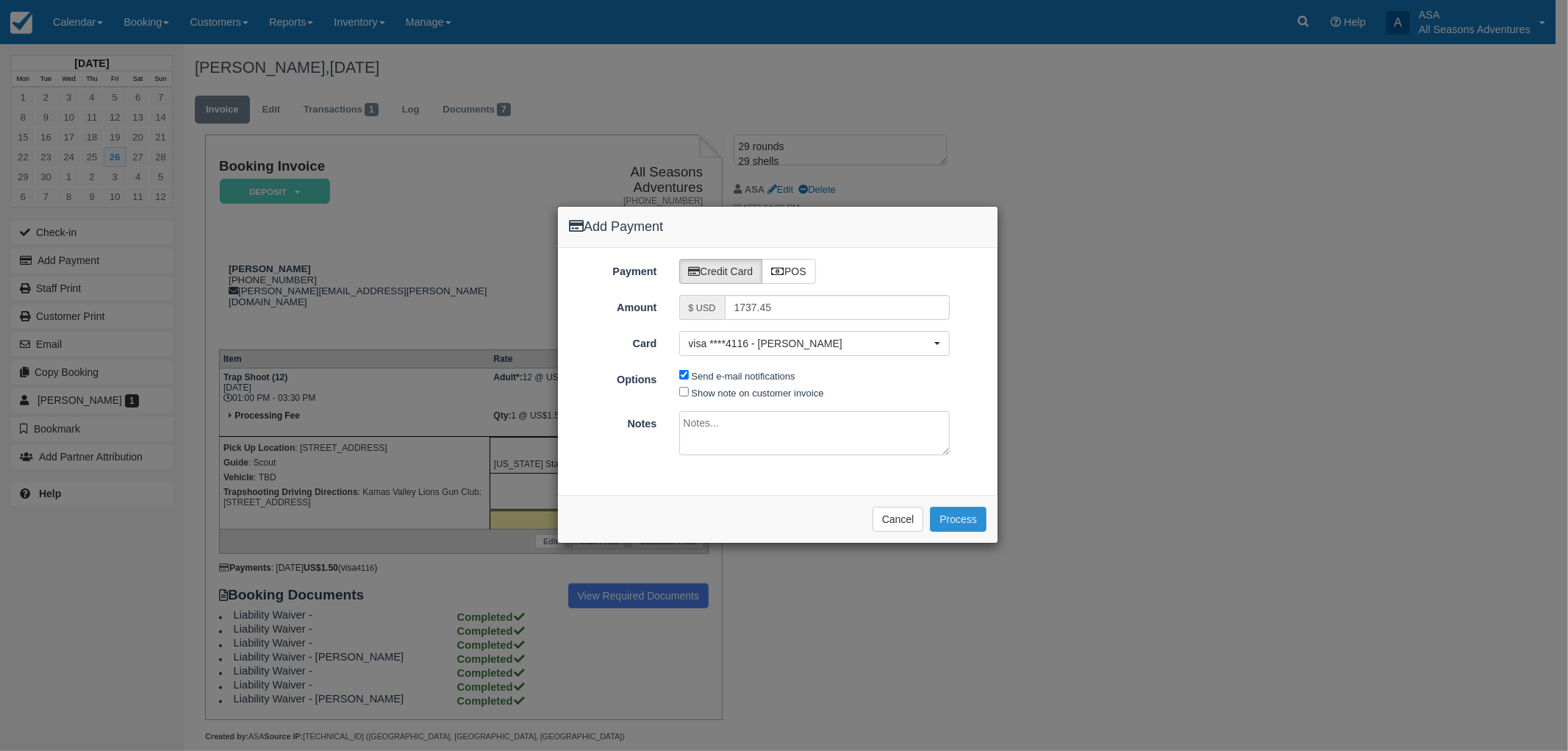
click at [964, 515] on button "Process" at bounding box center [959, 519] width 57 height 25
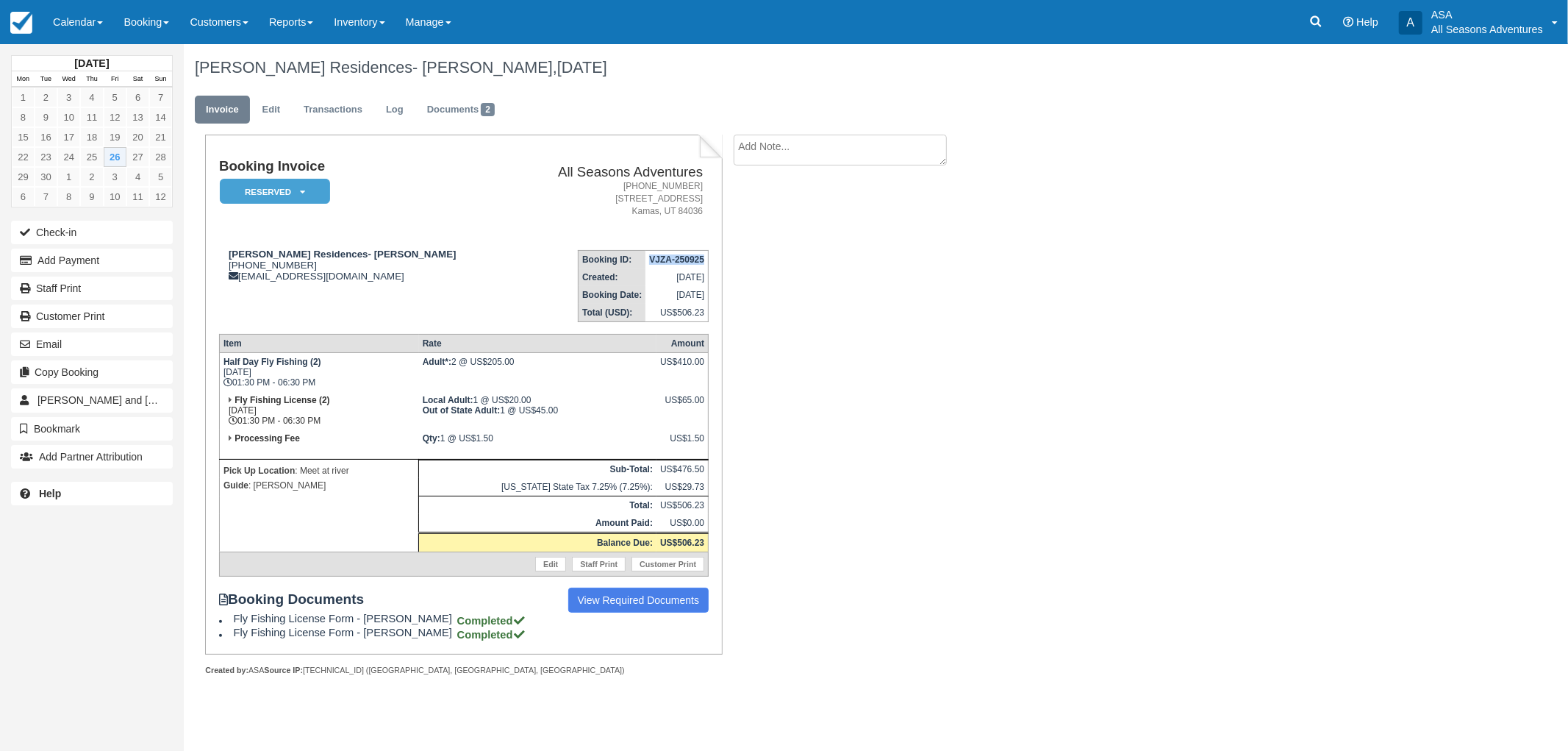
drag, startPoint x: 649, startPoint y: 259, endPoint x: 705, endPoint y: 262, distance: 56.1
click at [705, 262] on td "VJZA-250925" at bounding box center [676, 260] width 62 height 19
copy strong "VJZA-250925"
click at [50, 340] on button "Email" at bounding box center [92, 344] width 162 height 23
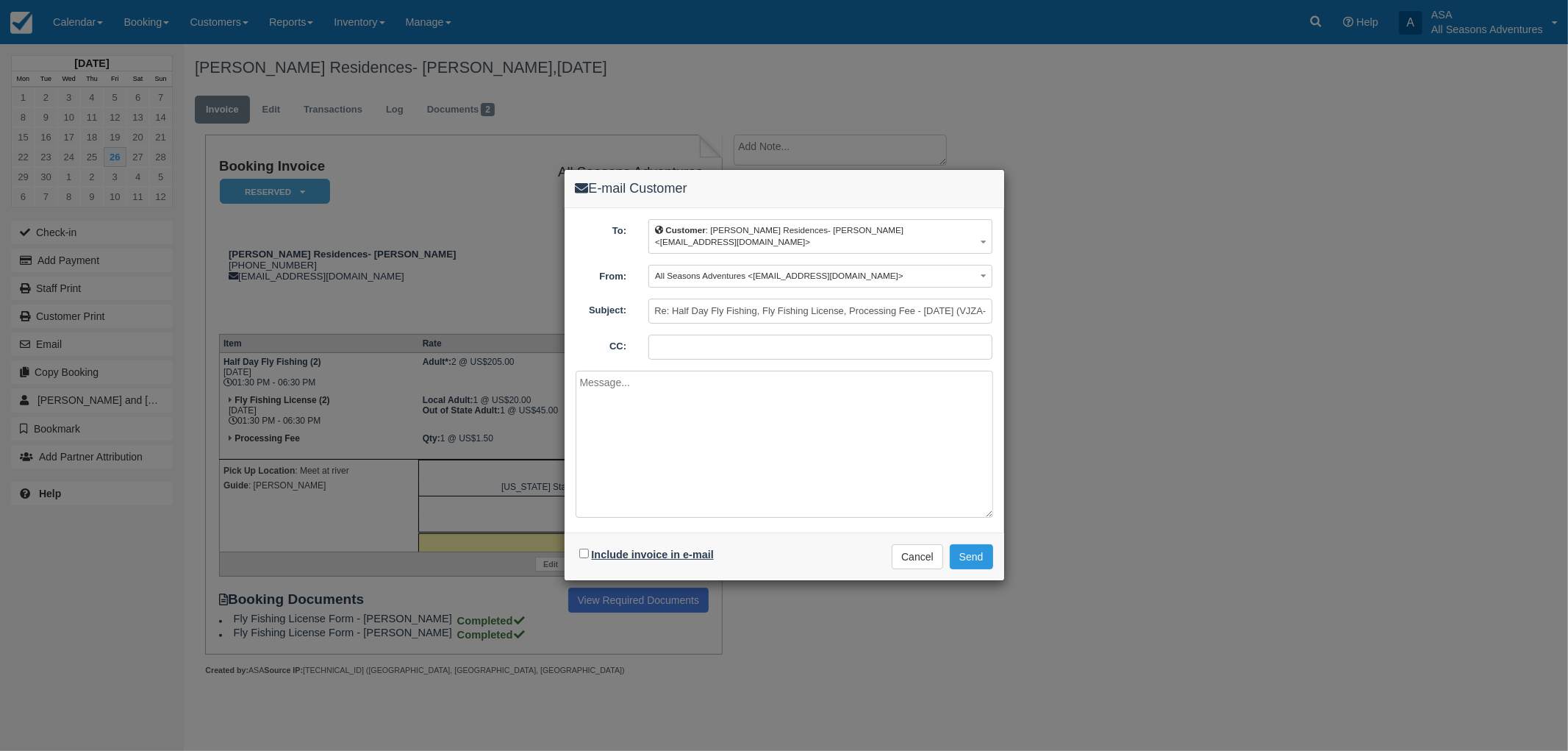
click at [684, 557] on label "Include invoice in e-mail" at bounding box center [652, 554] width 122 height 12
click at [589, 557] on input "Include invoice in e-mail" at bounding box center [584, 553] width 10 height 10
checkbox input "true"
click at [692, 439] on textarea at bounding box center [784, 443] width 418 height 147
click at [960, 412] on textarea "Good afternoon, This is your final invoice. Please remit payment at your earlie…" at bounding box center [784, 443] width 418 height 147
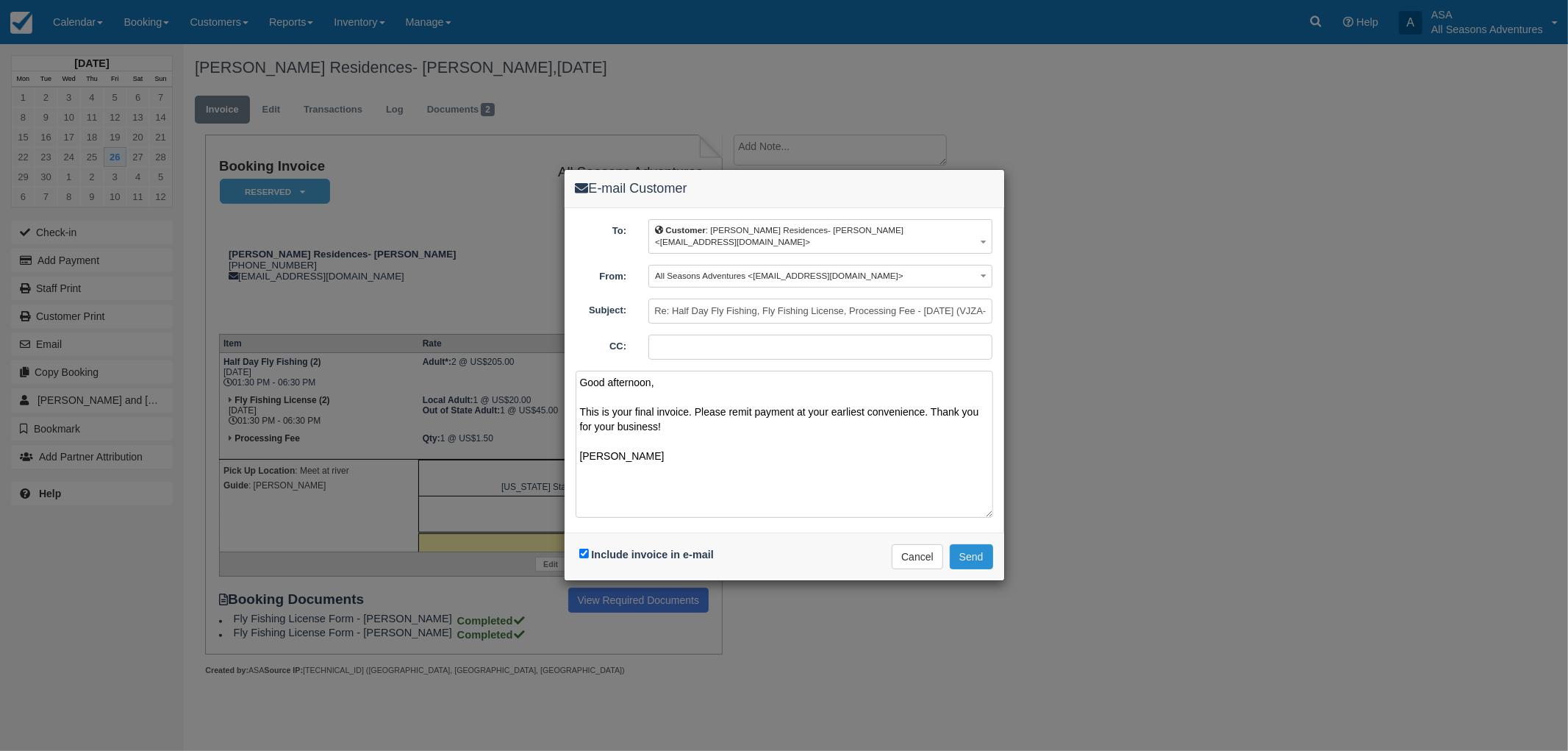
type textarea "Good afternoon, This is your final invoice. Please remit payment at your earlie…"
click at [978, 556] on button "Send" at bounding box center [971, 556] width 44 height 25
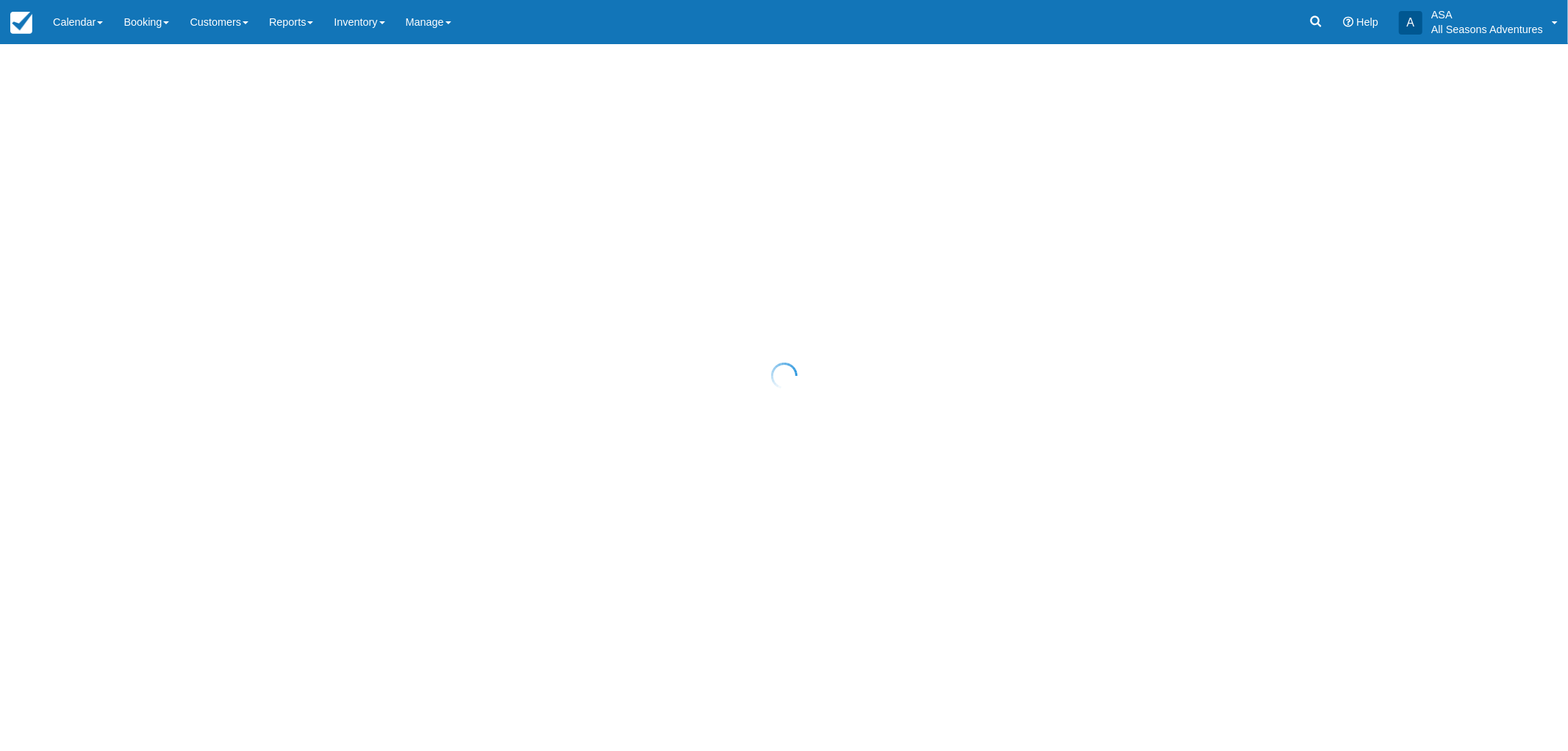
select select "10"
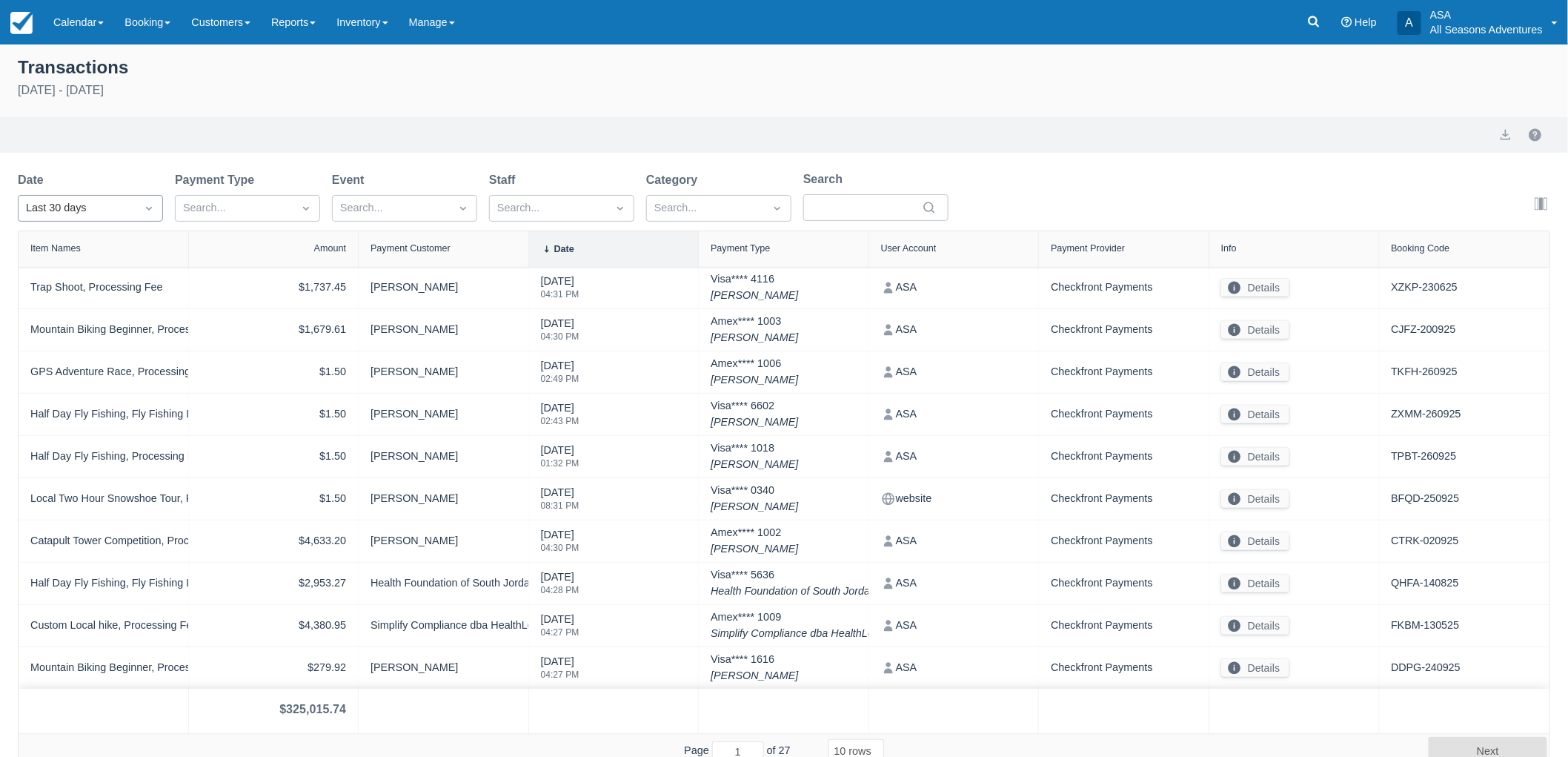
click at [130, 212] on div "Last 30 days" at bounding box center [77, 208] width 117 height 23
click at [114, 267] on div "[DATE]" at bounding box center [90, 273] width 145 height 29
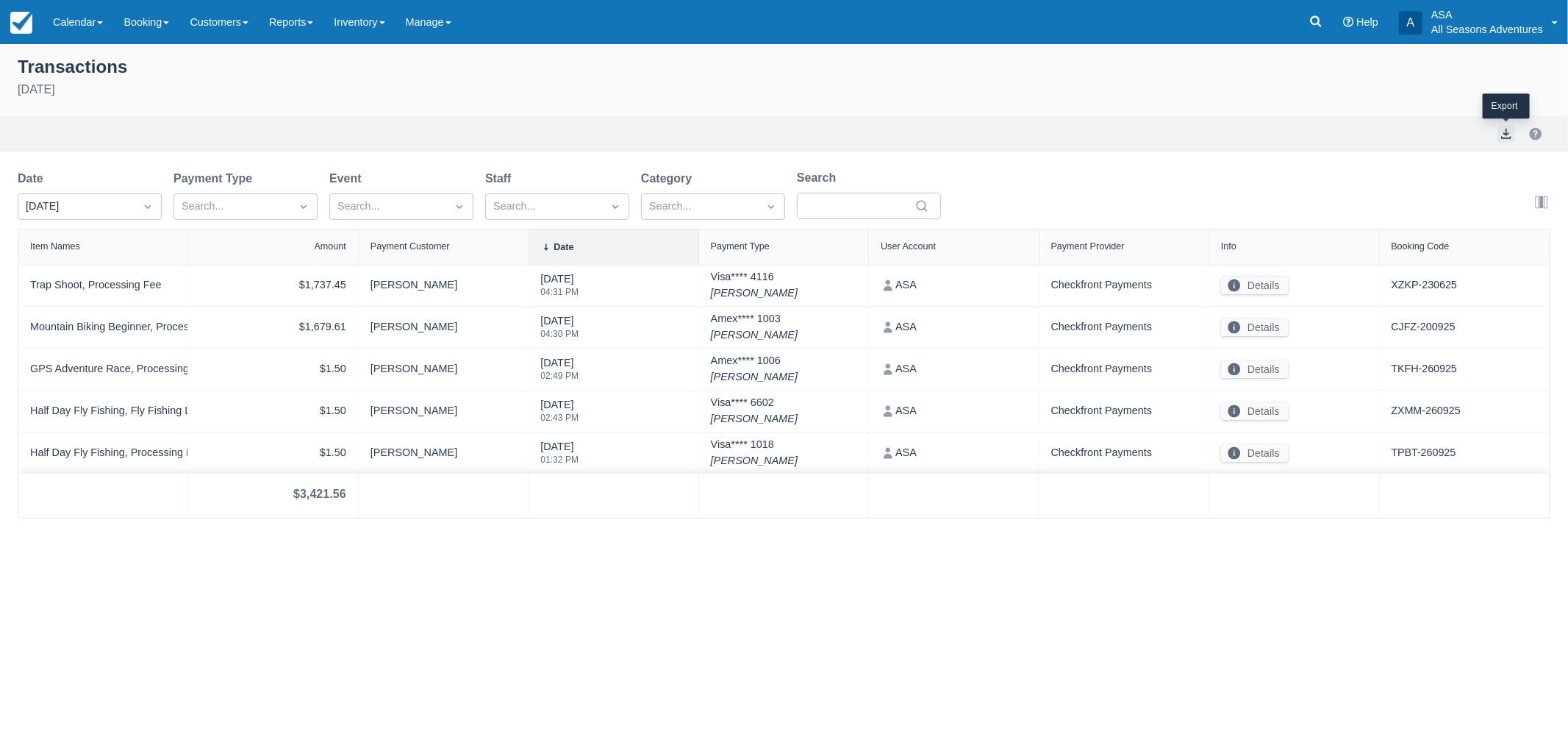
click at [1510, 133] on button "export" at bounding box center [1506, 134] width 18 height 18
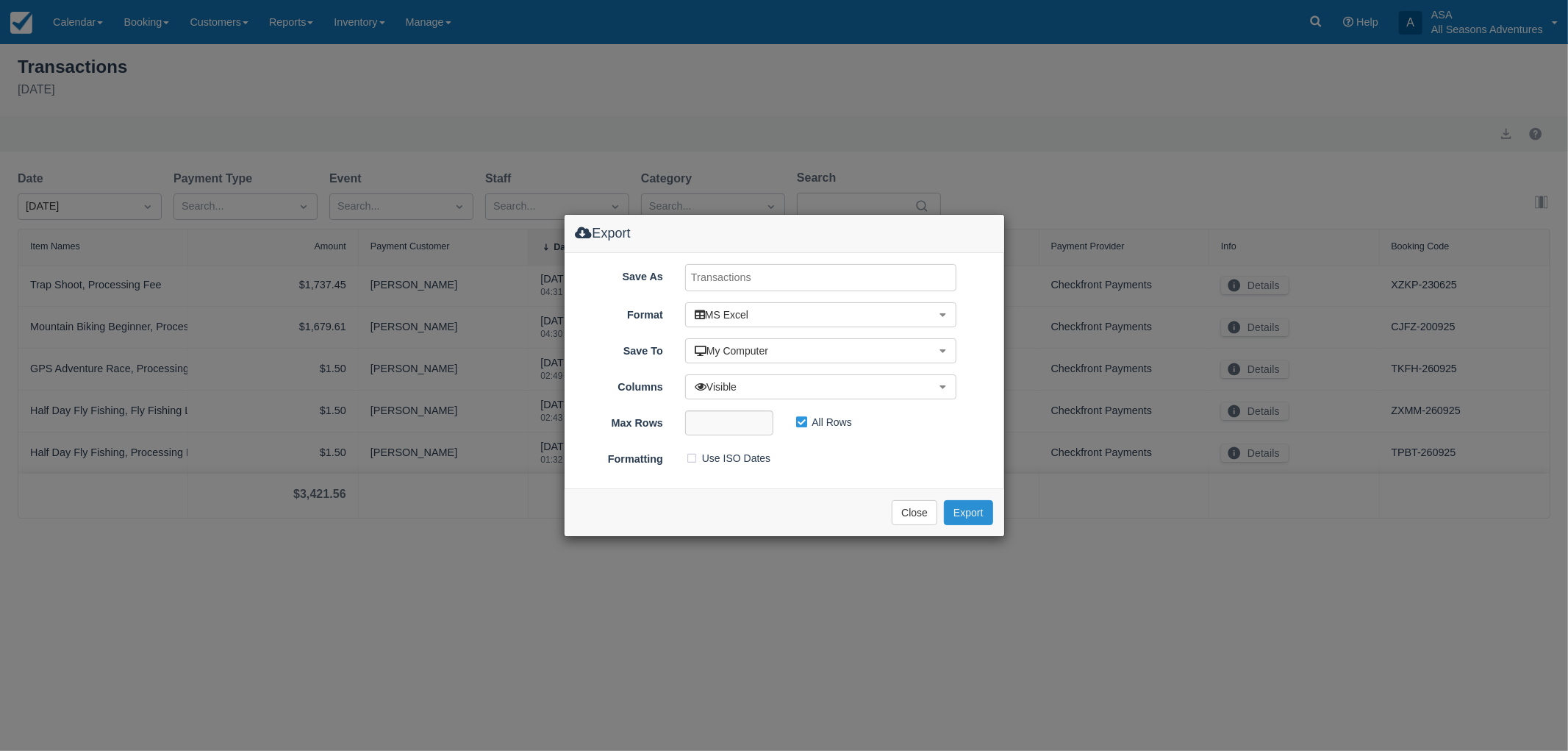
click at [988, 505] on button "Export" at bounding box center [967, 513] width 49 height 25
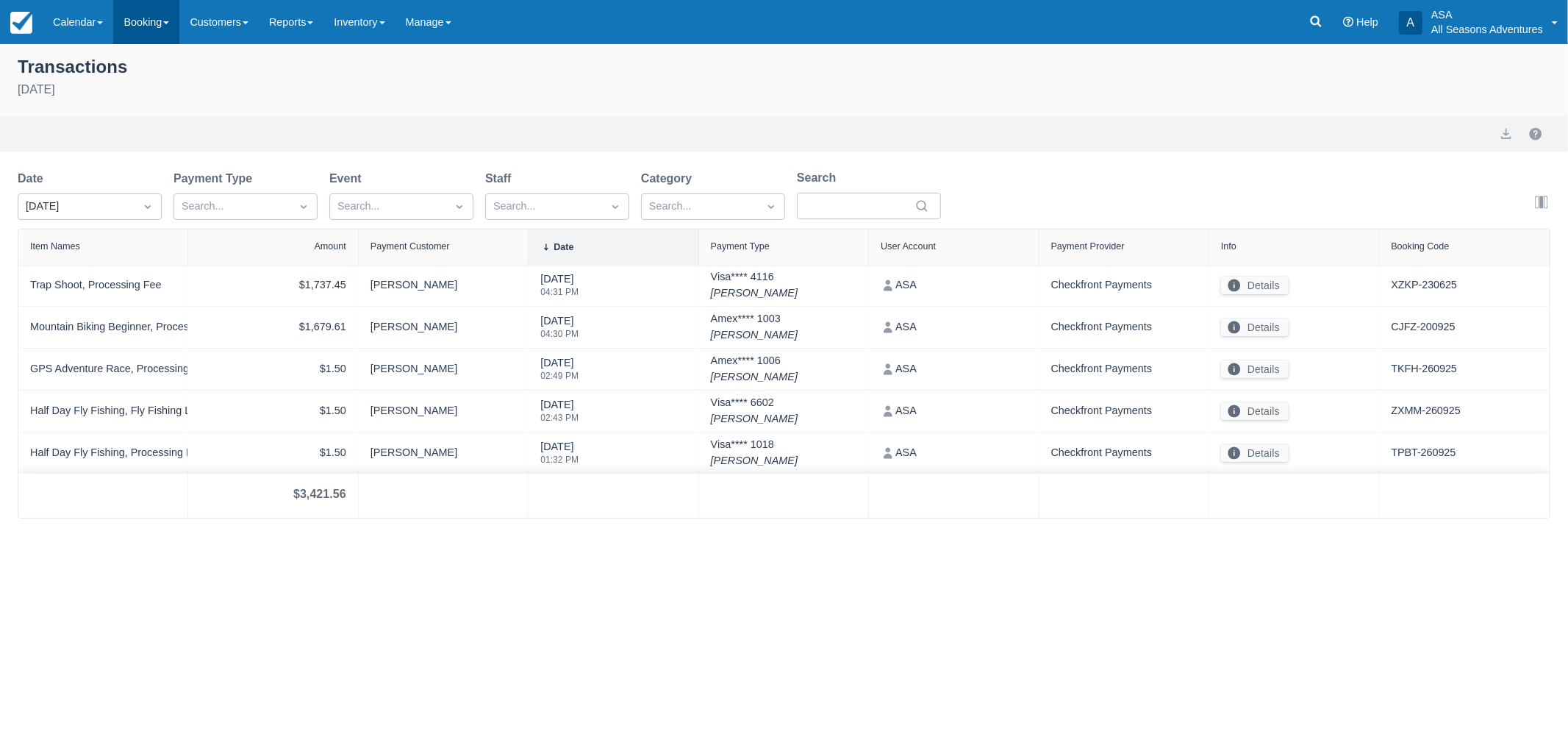
click at [179, 29] on link "Booking" at bounding box center [146, 22] width 66 height 44
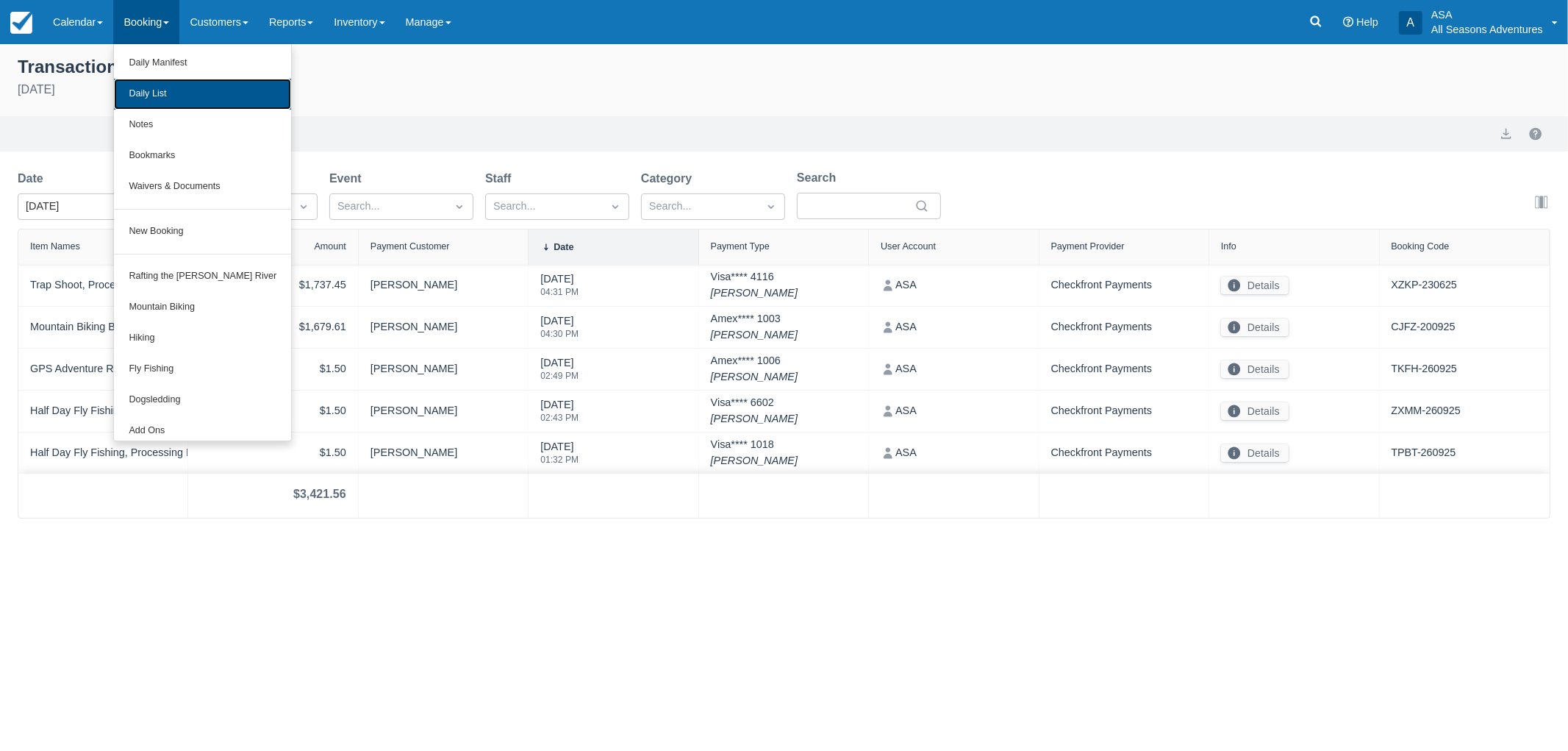
click at [186, 84] on link "Daily List" at bounding box center [202, 94] width 177 height 31
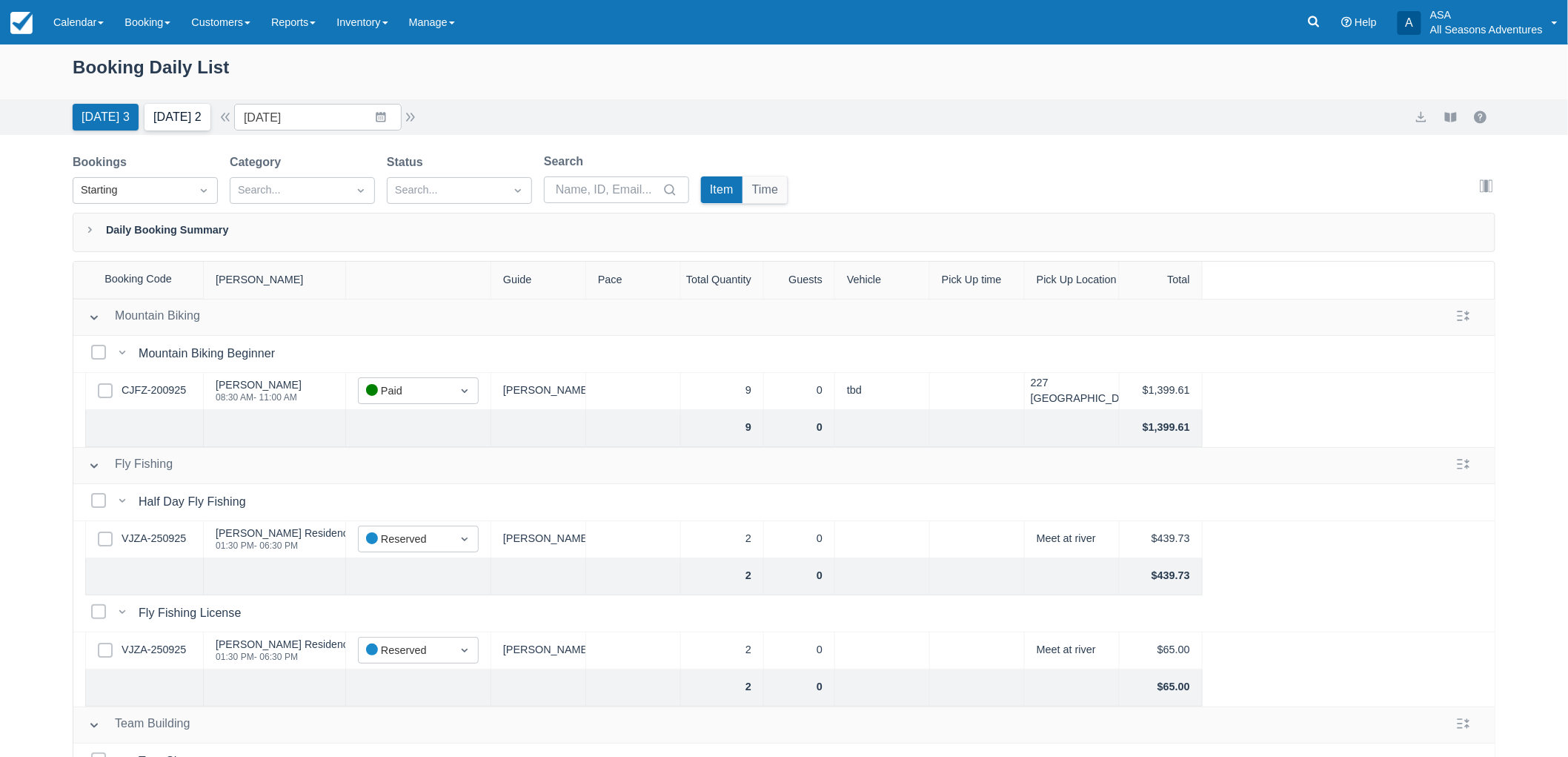
click at [178, 121] on button "[DATE] 2" at bounding box center [177, 117] width 66 height 27
type input "[DATE]"
